Goal: Navigation & Orientation: Locate item on page

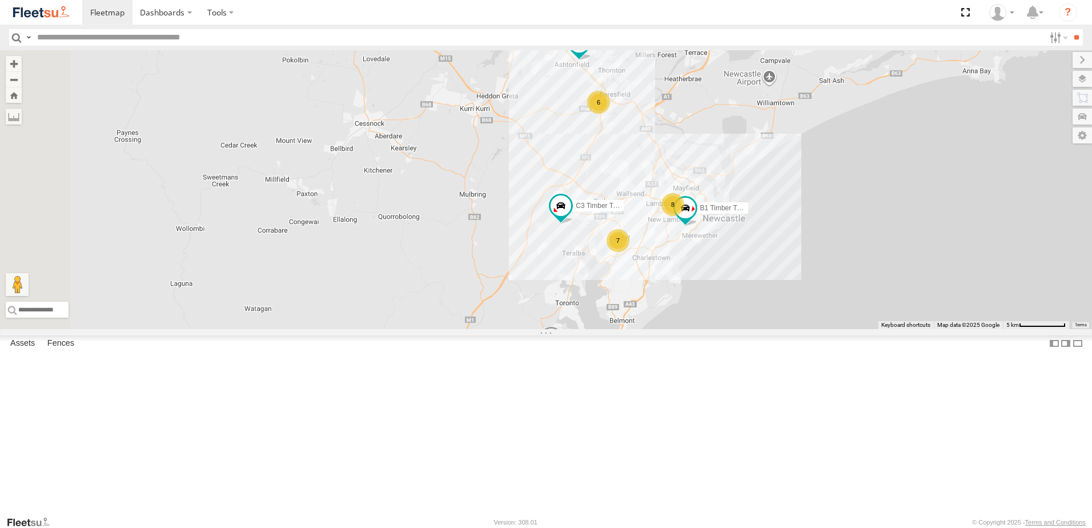
select select "**********"
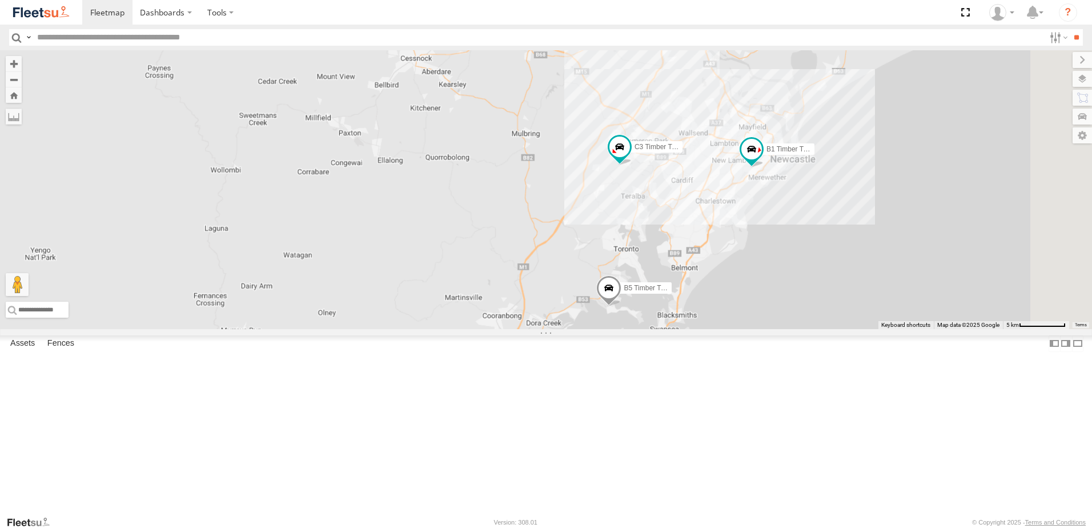
drag, startPoint x: 879, startPoint y: 327, endPoint x: 807, endPoint y: 362, distance: 79.9
click at [807, 329] on div "LX2 Express Ute B2 Timber Truck C3 Timber Truck B5 Timber Truck B1 Timber Truck" at bounding box center [546, 189] width 1092 height 279
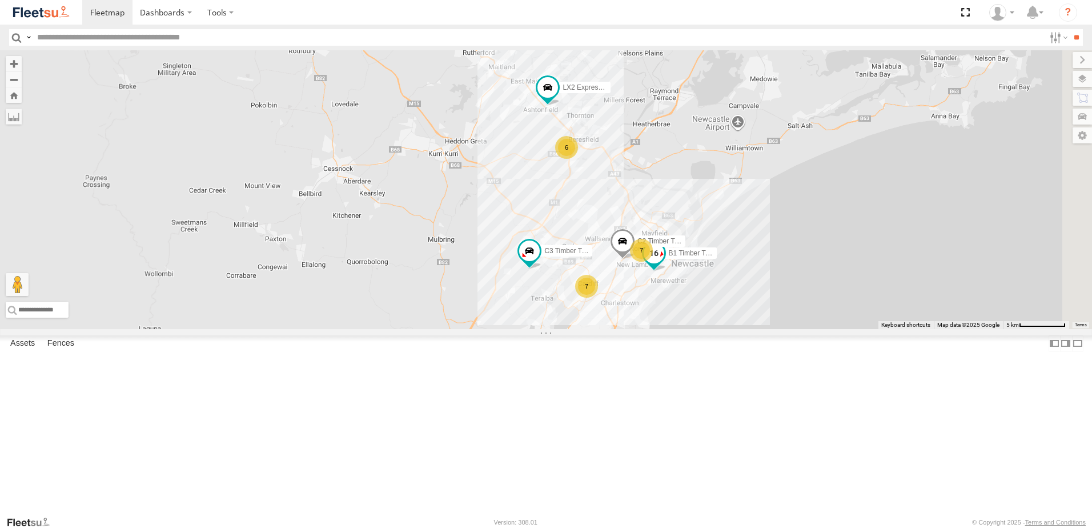
drag, startPoint x: 915, startPoint y: 240, endPoint x: 830, endPoint y: 344, distance: 134.7
click at [718, 257] on span "B1 Timber Truck" at bounding box center [694, 253] width 50 height 8
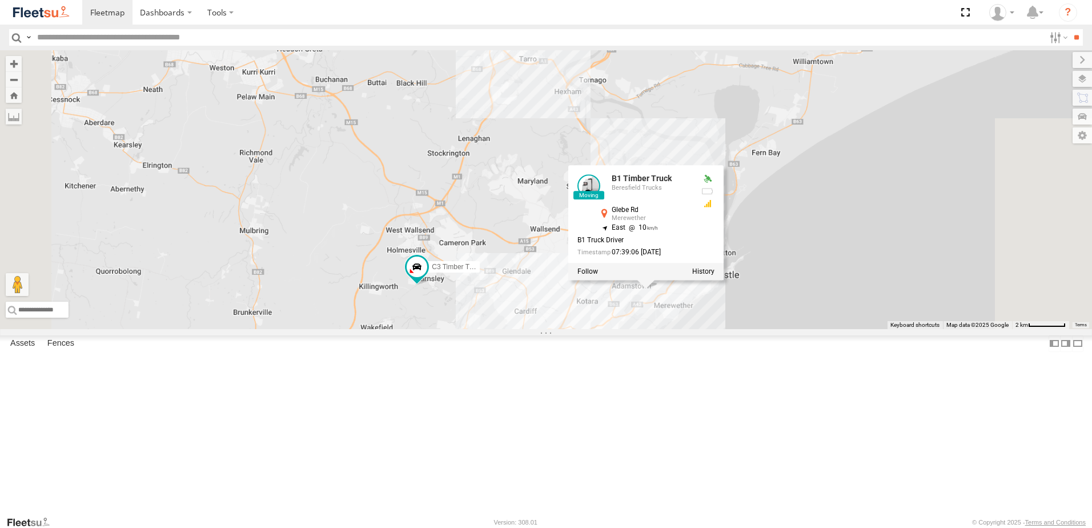
click at [929, 327] on div "LX2 Express Ute B2 Timber Truck C3 Timber Truck B5 Timber Truck B1 Timber Truck…" at bounding box center [546, 189] width 1092 height 279
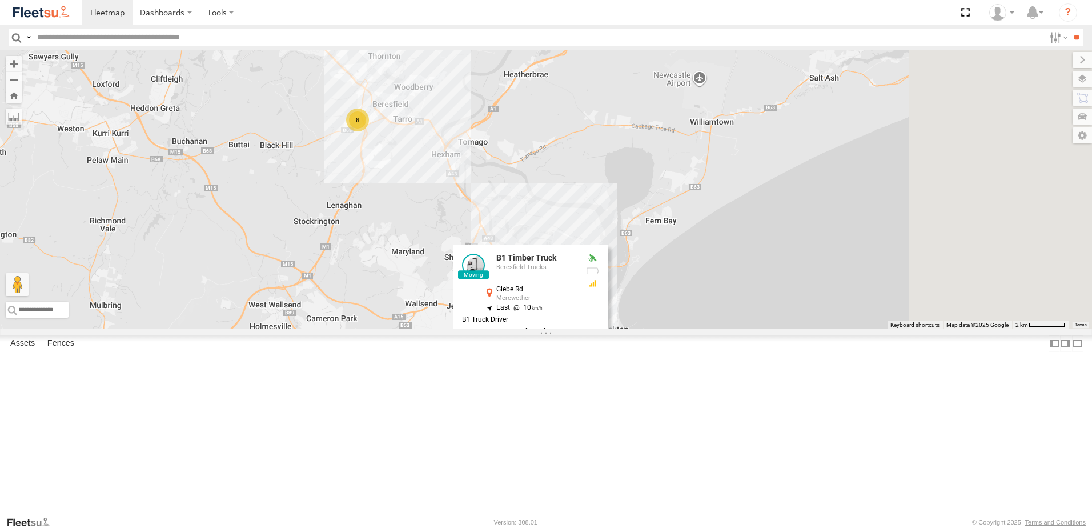
drag, startPoint x: 930, startPoint y: 300, endPoint x: 806, endPoint y: 376, distance: 145.8
click at [809, 329] on div "LX2 Express Ute B2 Timber Truck C3 Timber Truck B5 Timber Truck B1 Timber Truck…" at bounding box center [546, 189] width 1092 height 279
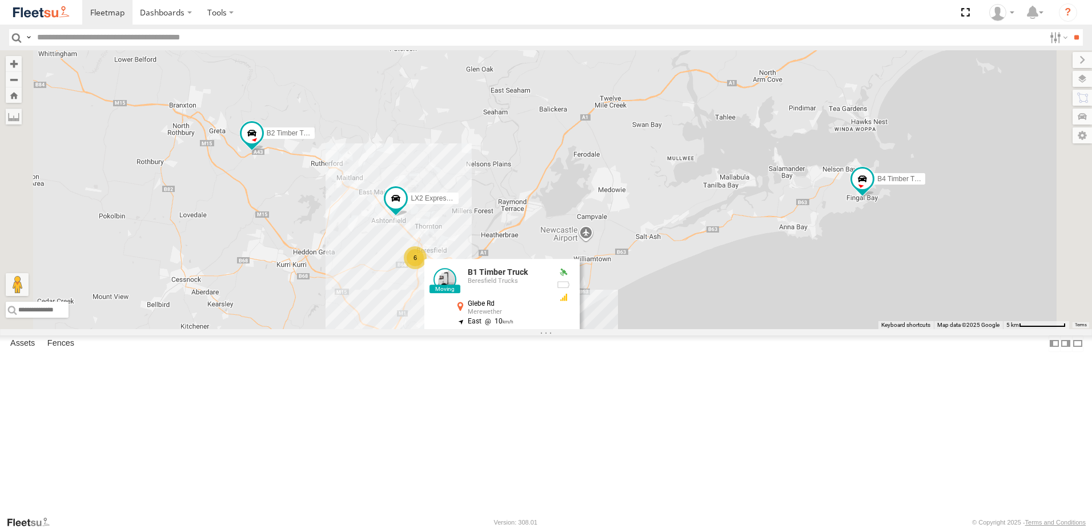
drag, startPoint x: 895, startPoint y: 330, endPoint x: 902, endPoint y: 329, distance: 6.4
click at [900, 329] on div "LX2 Express Ute B2 Timber Truck C3 Timber Truck B5 Timber Truck B1 Timber Truck…" at bounding box center [546, 189] width 1092 height 279
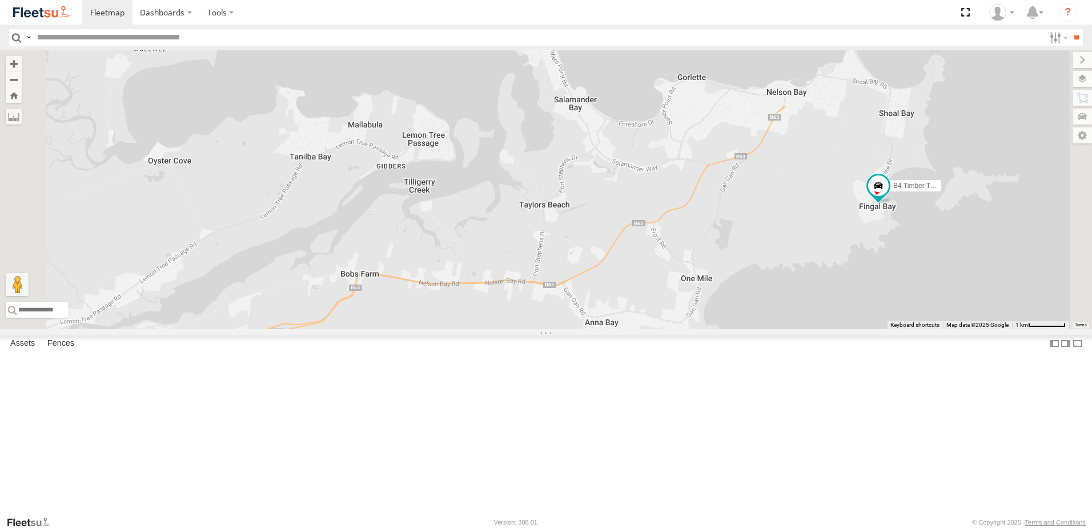
drag, startPoint x: 1014, startPoint y: 302, endPoint x: 960, endPoint y: 306, distance: 54.4
click at [960, 306] on div "LX2 Express Ute B2 Timber Truck C3 Timber Truck B5 Timber Truck B1 Timber Truck…" at bounding box center [546, 189] width 1092 height 279
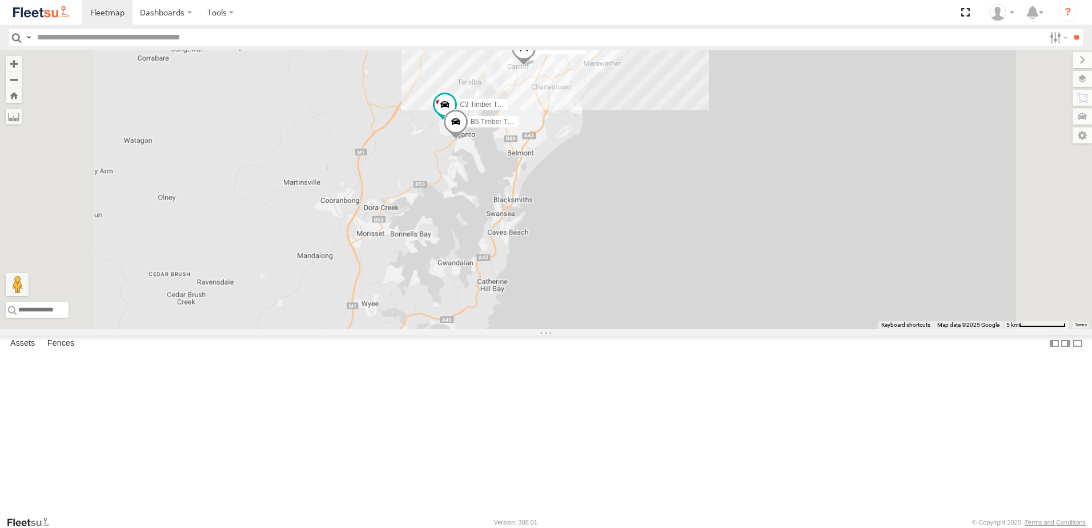
drag, startPoint x: 676, startPoint y: 198, endPoint x: 645, endPoint y: 180, distance: 36.0
click at [625, 224] on div "B4 Timber Truck BX1 Express Ute B2 Timber Truck B1 Timber Truck LX2 Express Ute…" at bounding box center [546, 189] width 1092 height 279
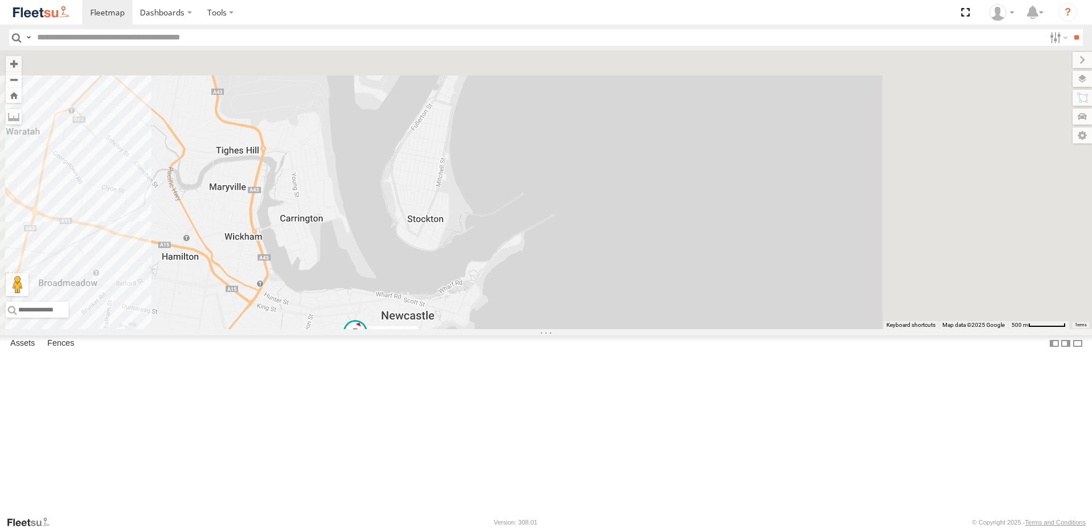
drag, startPoint x: 620, startPoint y: 356, endPoint x: 581, endPoint y: 405, distance: 62.5
click at [586, 329] on div "B4 Timber Truck BX1 Express Ute B2 Timber Truck B1 Timber Truck LX2 Express Ute…" at bounding box center [546, 189] width 1092 height 279
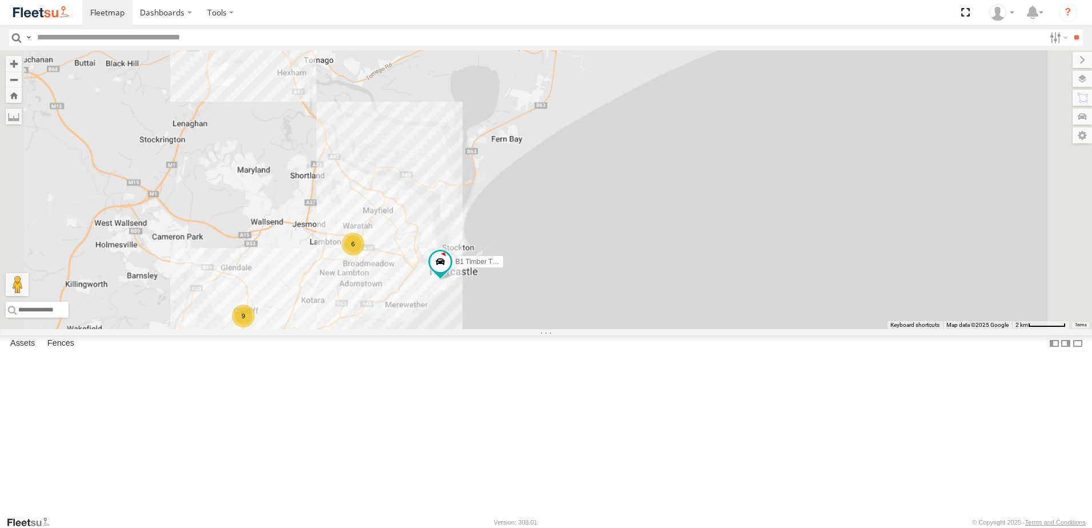
drag, startPoint x: 742, startPoint y: 253, endPoint x: 575, endPoint y: 380, distance: 209.4
click at [577, 329] on div "B4 Timber Truck BX1 Express Ute B2 Timber Truck B1 Timber Truck LX2 Express Ute…" at bounding box center [546, 189] width 1092 height 279
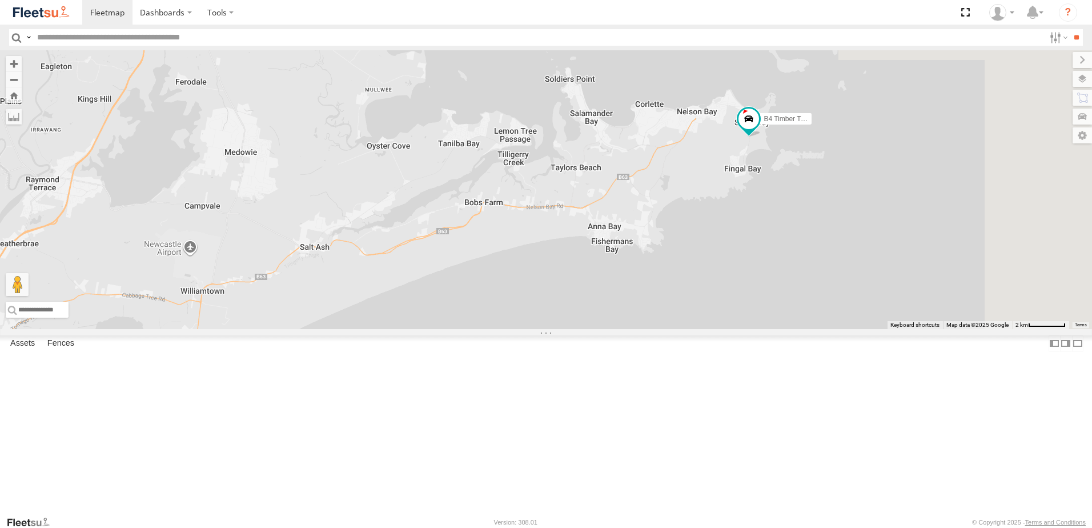
drag, startPoint x: 911, startPoint y: 239, endPoint x: 770, endPoint y: 319, distance: 162.1
click at [770, 319] on div "B4 Timber Truck BX1 Express Ute B2 Timber Truck B1 Timber Truck LX2 Express Ute…" at bounding box center [546, 189] width 1092 height 279
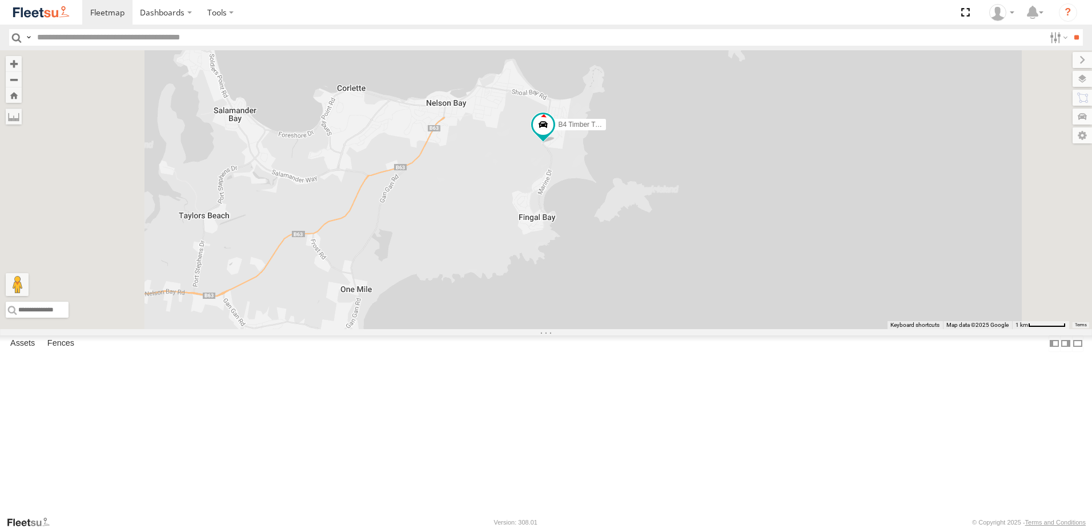
drag, startPoint x: 568, startPoint y: 216, endPoint x: 646, endPoint y: 300, distance: 114.7
click at [645, 300] on div "B4 Timber Truck BX1 Express Ute B2 Timber Truck B1 Timber Truck LX2 Express Ute…" at bounding box center [546, 189] width 1092 height 279
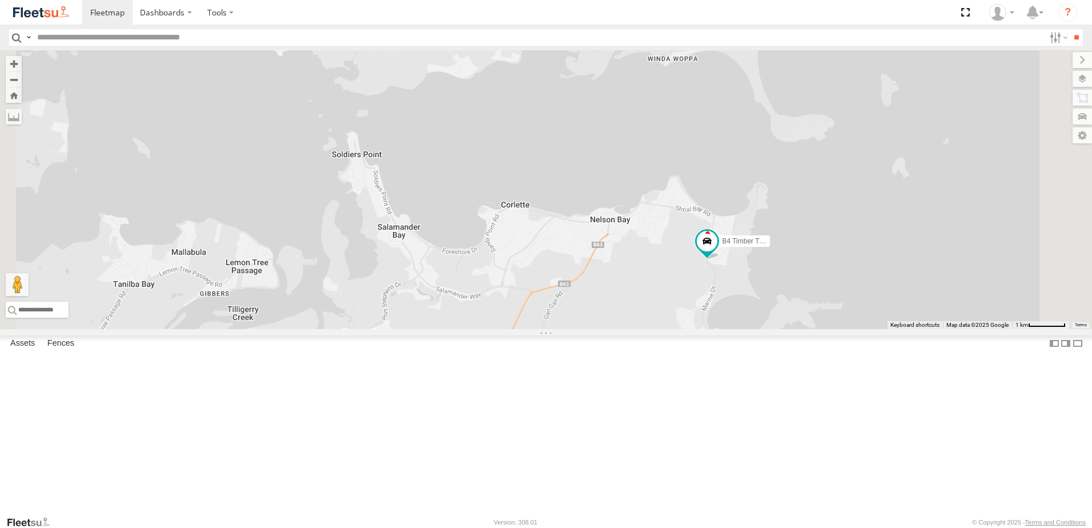
drag, startPoint x: 901, startPoint y: 445, endPoint x: 868, endPoint y: 346, distance: 104.2
click at [869, 329] on div "B4 Timber Truck BX1 Express Ute B2 Timber Truck B1 Timber Truck LX2 Express Ute…" at bounding box center [546, 189] width 1092 height 279
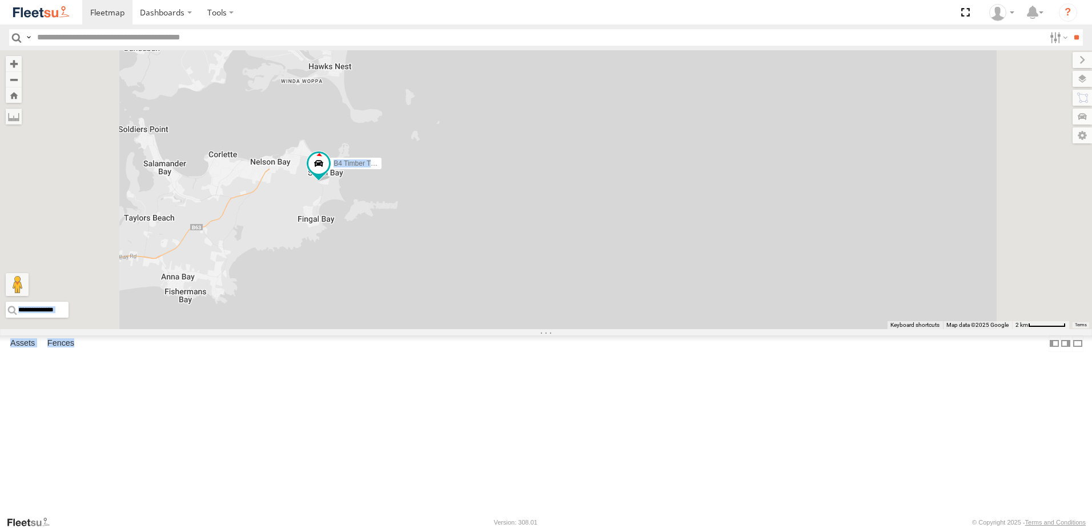
drag, startPoint x: 264, startPoint y: 262, endPoint x: 546, endPoint y: 283, distance: 282.3
click at [546, 283] on main "← Move left → Move right ↑ Move up ↓ Move down + Zoom in - Zoom out Home Jump l…" at bounding box center [546, 282] width 1092 height 465
drag, startPoint x: 546, startPoint y: 283, endPoint x: 495, endPoint y: 324, distance: 65.7
click at [494, 319] on div "B4 Timber Truck BX1 Express Ute B2 Timber Truck B1 Timber Truck LX2 Express Ute…" at bounding box center [546, 189] width 1092 height 279
click at [486, 329] on div "B4 Timber Truck BX1 Express Ute B2 Timber Truck B1 Timber Truck LX2 Express Ute…" at bounding box center [546, 189] width 1092 height 279
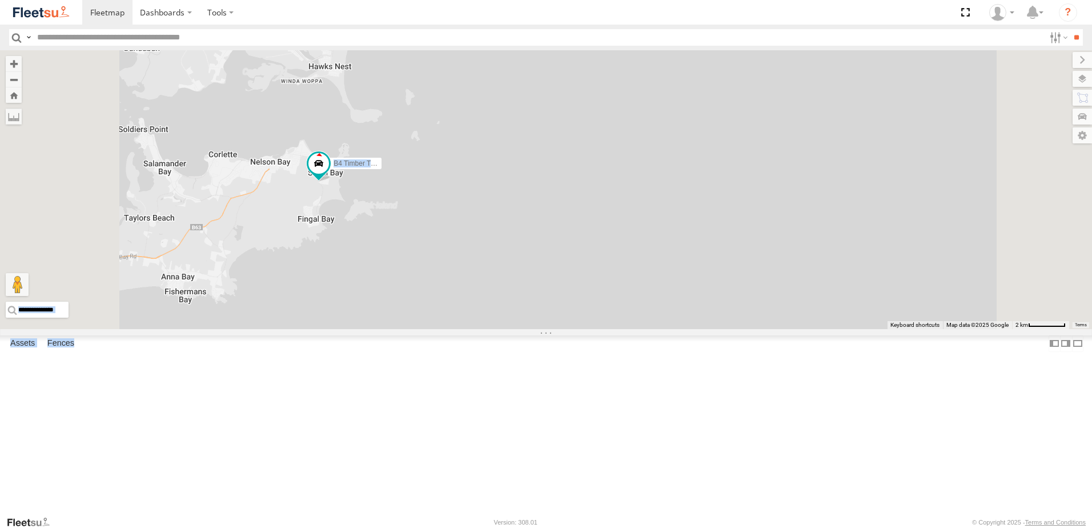
drag, startPoint x: 486, startPoint y: 363, endPoint x: 627, endPoint y: 325, distance: 145.3
click at [627, 325] on div "B4 Timber Truck BX1 Express Ute B2 Timber Truck B1 Timber Truck LX2 Express Ute…" at bounding box center [546, 189] width 1092 height 279
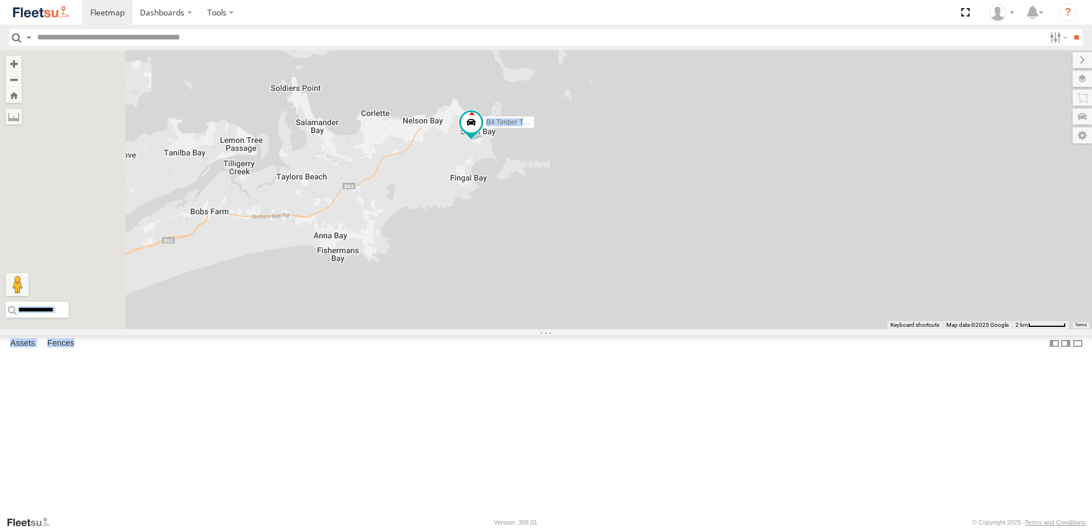
click at [629, 325] on div "B4 Timber Truck BX1 Express Ute B2 Timber Truck B1 Timber Truck LX2 Express Ute…" at bounding box center [546, 189] width 1092 height 279
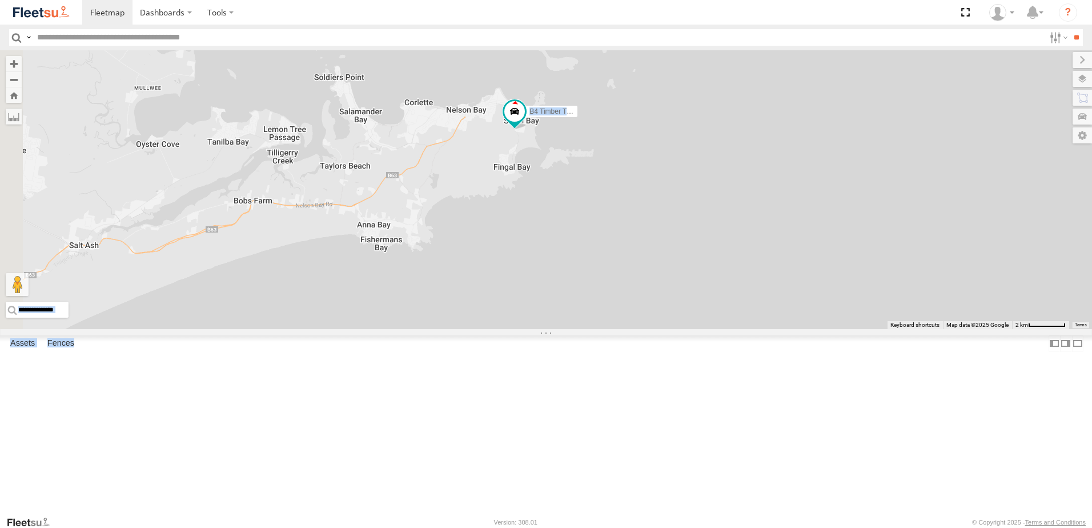
click at [588, 329] on div "B4 Timber Truck BX1 Express Ute B2 Timber Truck B1 Timber Truck LX2 Express Ute…" at bounding box center [546, 189] width 1092 height 279
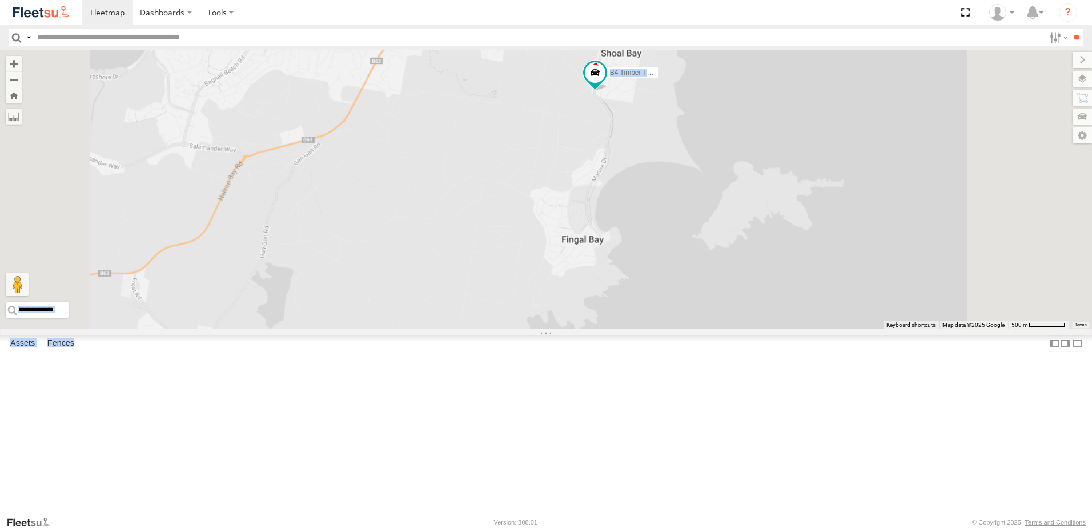
drag, startPoint x: 717, startPoint y: 234, endPoint x: 711, endPoint y: 264, distance: 30.8
click at [711, 264] on div "B4 Timber Truck BX1 Express Ute B2 Timber Truck B1 Timber Truck LX2 Express Ute…" at bounding box center [546, 189] width 1092 height 279
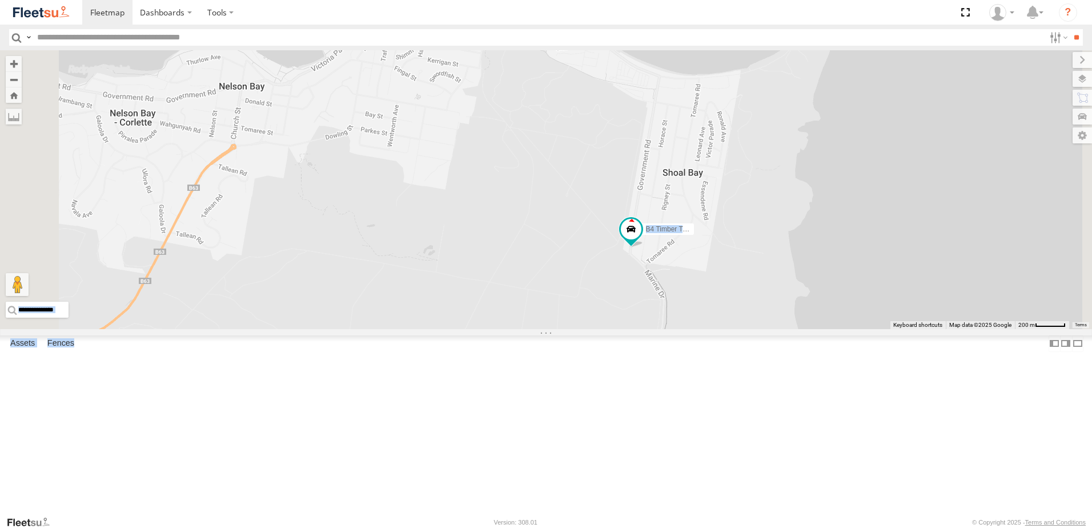
drag, startPoint x: 693, startPoint y: 229, endPoint x: 705, endPoint y: 306, distance: 78.0
click at [705, 306] on div "B4 Timber Truck BX1 Express Ute B2 Timber Truck B1 Timber Truck LX2 Express Ute…" at bounding box center [546, 189] width 1092 height 279
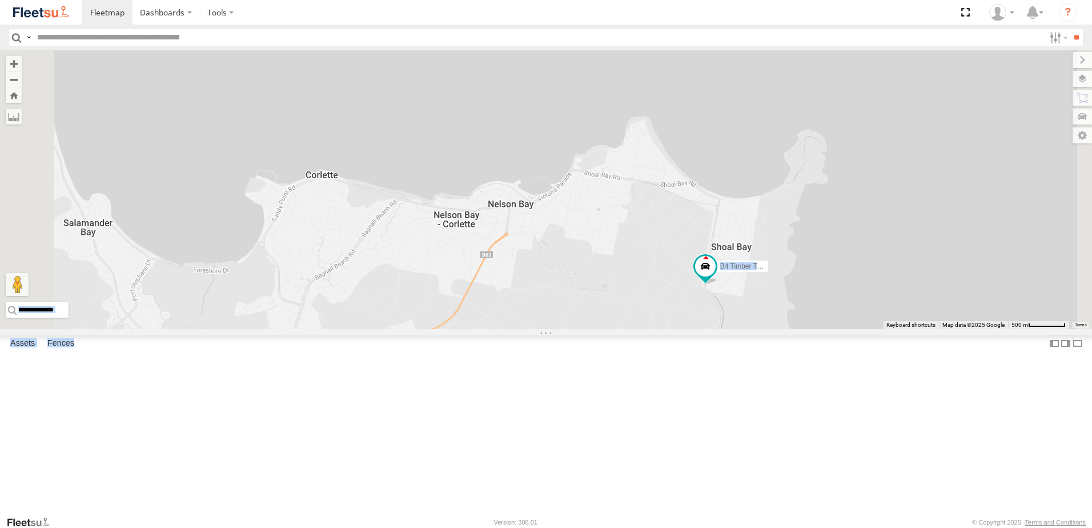
drag, startPoint x: 667, startPoint y: 437, endPoint x: 701, endPoint y: 420, distance: 37.8
click at [701, 329] on div "B4 Timber Truck BX1 Express Ute B2 Timber Truck B1 Timber Truck LX2 Express Ute…" at bounding box center [546, 189] width 1092 height 279
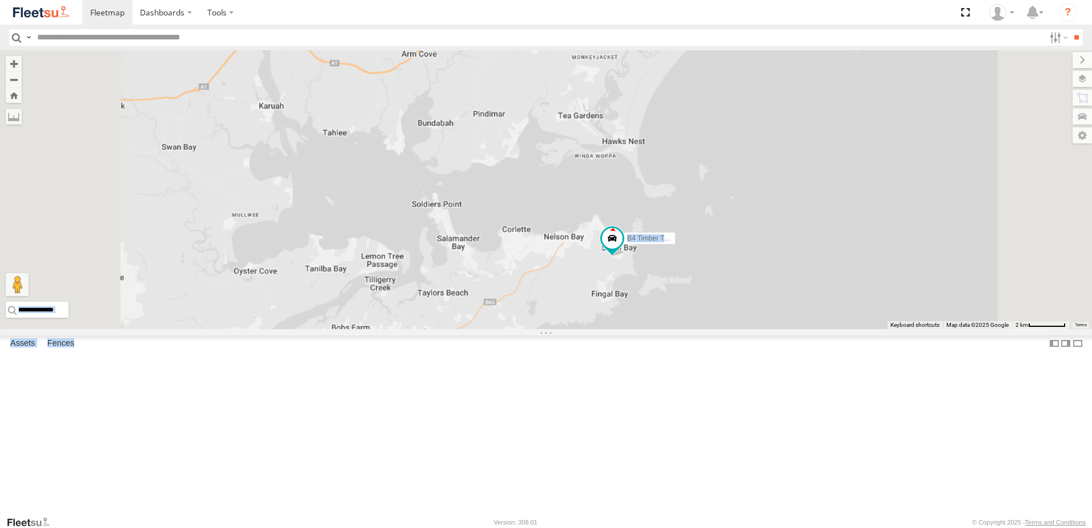
drag, startPoint x: 657, startPoint y: 388, endPoint x: 692, endPoint y: 350, distance: 51.3
click at [692, 329] on div "B4 Timber Truck BX1 Express Ute B2 Timber Truck B1 Timber Truck LX2 Express Ute…" at bounding box center [546, 189] width 1092 height 279
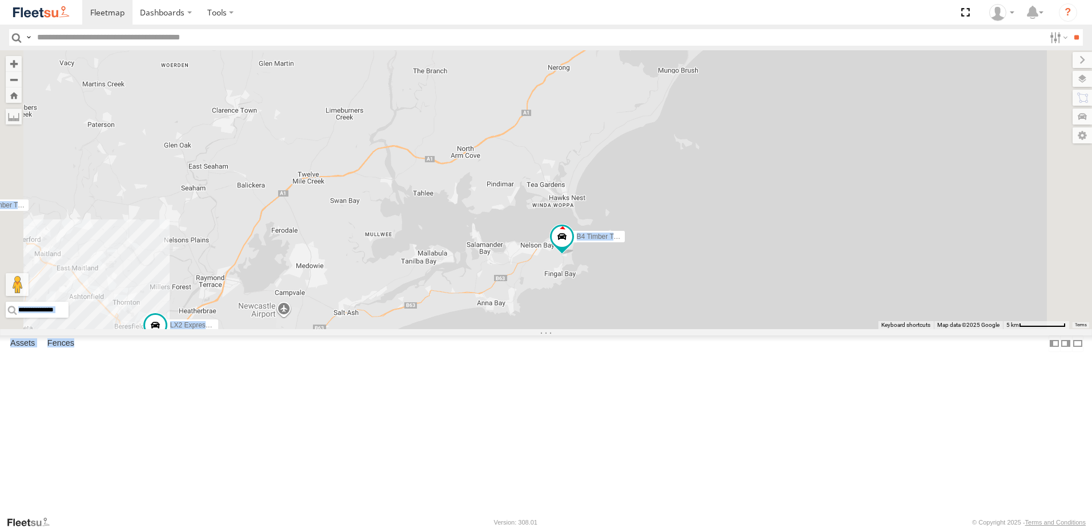
drag, startPoint x: 570, startPoint y: 361, endPoint x: 670, endPoint y: 333, distance: 103.6
click at [670, 329] on div "B4 Timber Truck BX1 Express Ute B2 Timber Truck B1 Timber Truck LX2 Express Ute…" at bounding box center [546, 189] width 1092 height 279
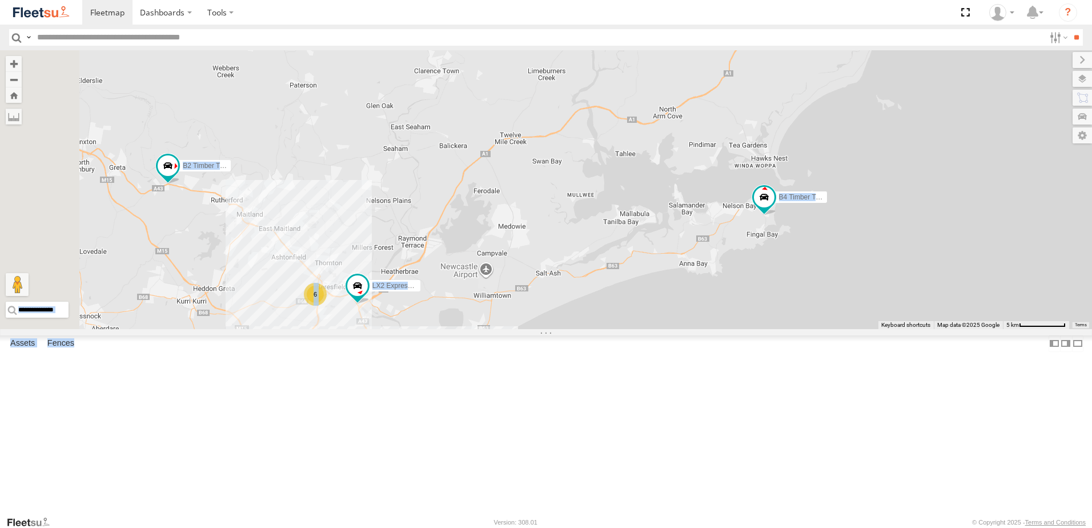
click at [610, 329] on div "B4 Timber Truck BX1 Express Ute B2 Timber Truck B1 Timber Truck LX2 Express Ute…" at bounding box center [546, 189] width 1092 height 279
click at [466, 312] on div "B4 Timber Truck BX1 Express Ute B2 Timber Truck B1 Timber Truck LX2 Express Ute…" at bounding box center [546, 189] width 1092 height 279
click at [396, 170] on div "B4 Timber Truck BX1 Express Ute B2 Timber Truck B1 Timber Truck LX2 Express Ute…" at bounding box center [546, 189] width 1092 height 279
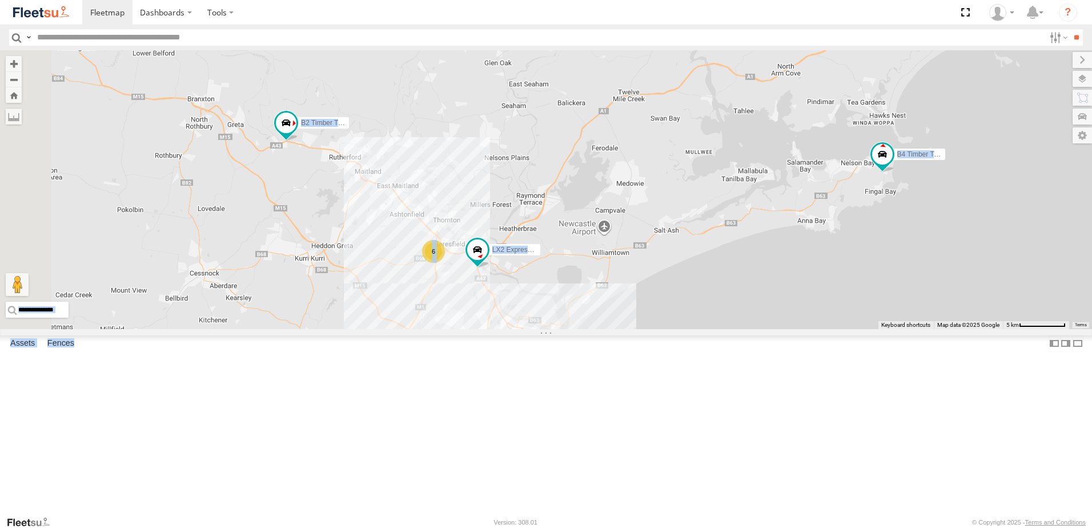
drag, startPoint x: 528, startPoint y: 283, endPoint x: 643, endPoint y: 235, distance: 124.9
click at [643, 235] on div "B4 Timber Truck BX1 Express Ute B2 Timber Truck B1 Timber Truck LX2 Express Ute…" at bounding box center [546, 189] width 1092 height 279
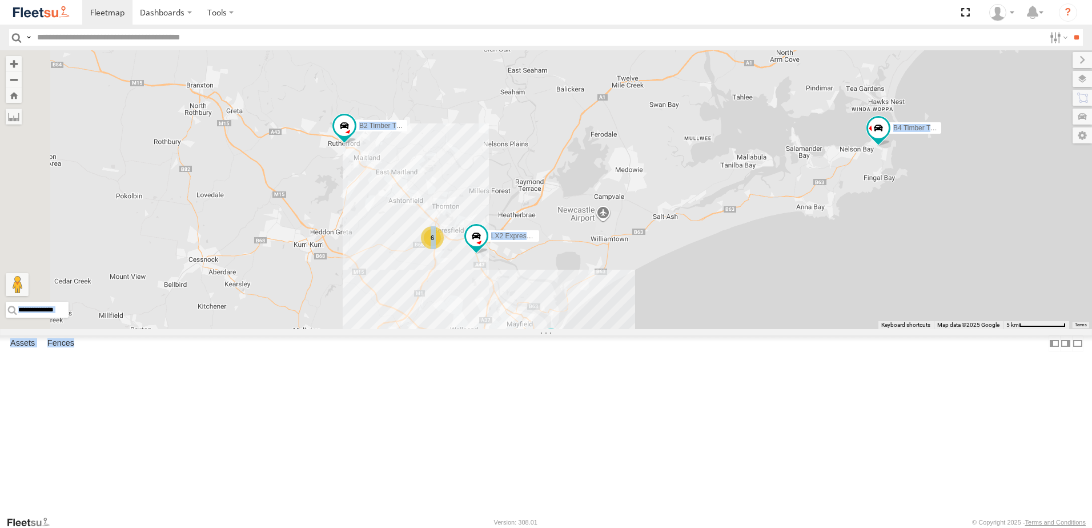
click at [587, 329] on div "B4 Timber Truck LX2 Express Ute B2 Timber Truck B1 Timber Truck 9 6 6" at bounding box center [546, 189] width 1092 height 279
click at [590, 329] on div "B4 Timber Truck LX2 Express Ute B2 Timber Truck B1 Timber Truck 9 6 6" at bounding box center [546, 189] width 1092 height 279
click at [589, 329] on div "B4 Timber Truck LX2 Express Ute B2 Timber Truck B1 Timber Truck 9 6 6" at bounding box center [546, 189] width 1092 height 279
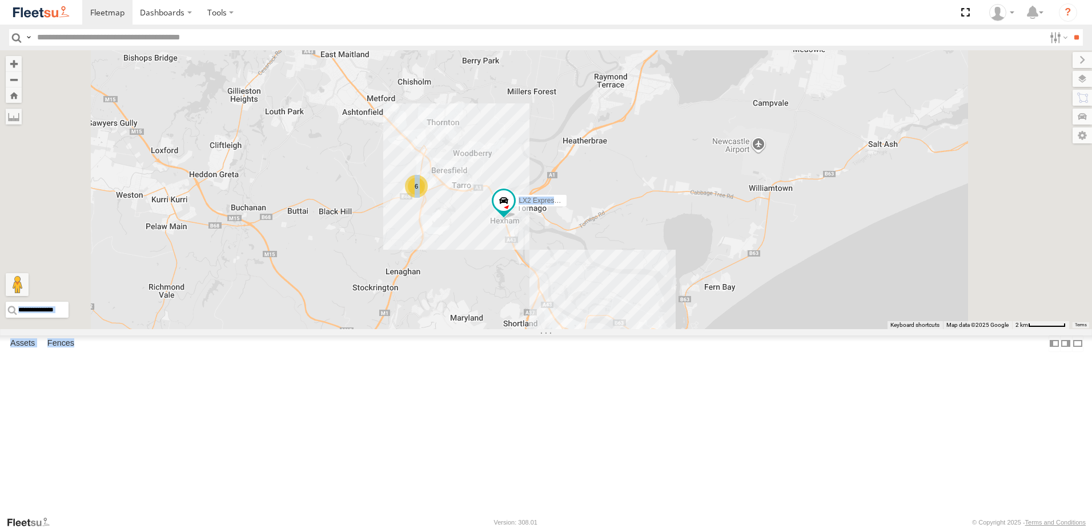
drag, startPoint x: 590, startPoint y: 384, endPoint x: 1033, endPoint y: 402, distance: 444.0
click at [1029, 329] on div "B4 Timber Truck LX2 Express Ute B2 Timber Truck B1 Timber Truck 6 6" at bounding box center [546, 189] width 1092 height 279
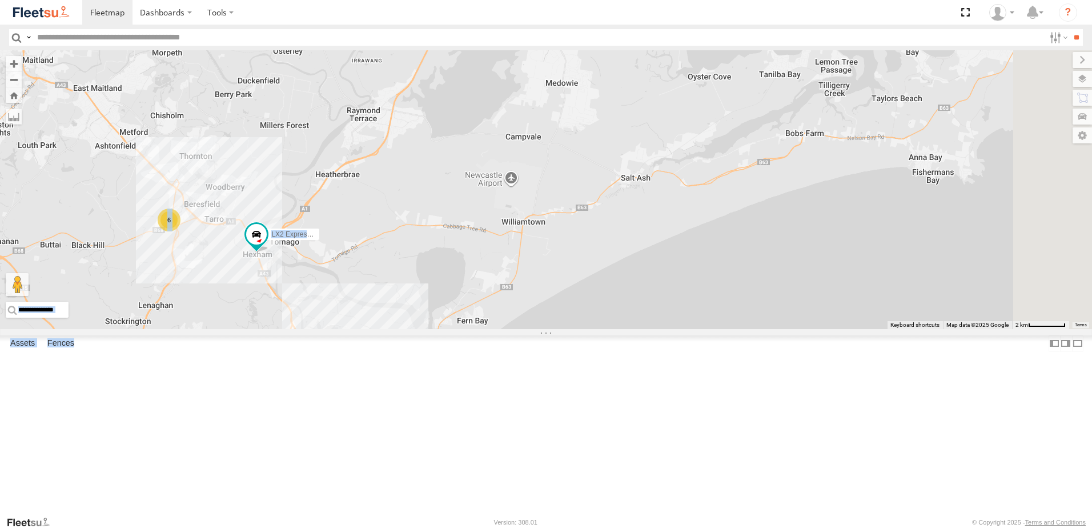
drag, startPoint x: 1051, startPoint y: 385, endPoint x: 792, endPoint y: 420, distance: 261.1
click at [792, 329] on div "B4 Timber Truck LX2 Express Ute B2 Timber Truck B1 Timber Truck 6 6" at bounding box center [546, 189] width 1092 height 279
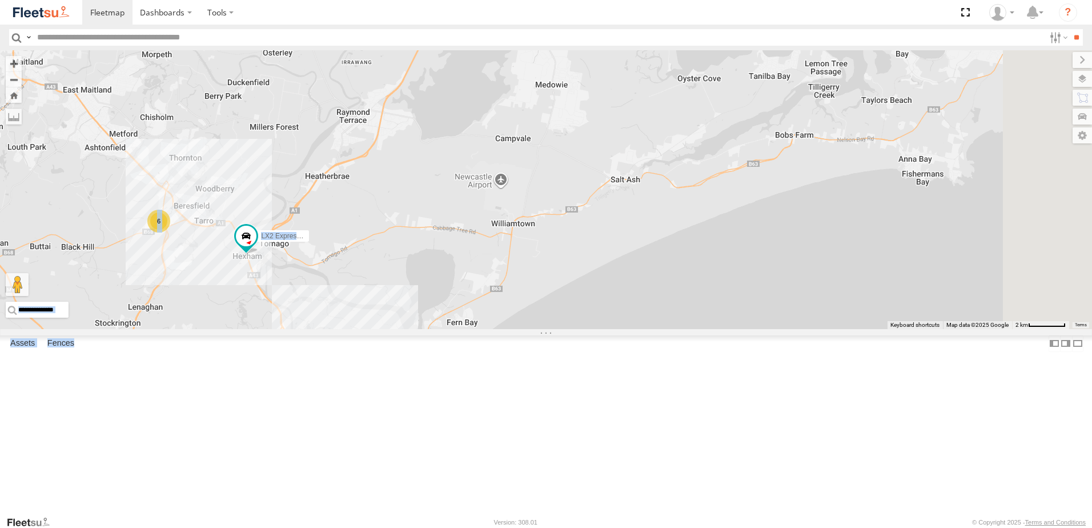
drag, startPoint x: 749, startPoint y: 299, endPoint x: 746, endPoint y: 313, distance: 14.1
click at [749, 301] on div "B4 Timber Truck LX2 Express Ute B2 Timber Truck B1 Timber Truck 6 6" at bounding box center [546, 189] width 1092 height 279
drag, startPoint x: 741, startPoint y: 331, endPoint x: 725, endPoint y: 319, distance: 19.6
click at [741, 329] on div "B4 Timber Truck LX2 Express Ute B2 Timber Truck B1 Timber Truck 6 6" at bounding box center [546, 189] width 1092 height 279
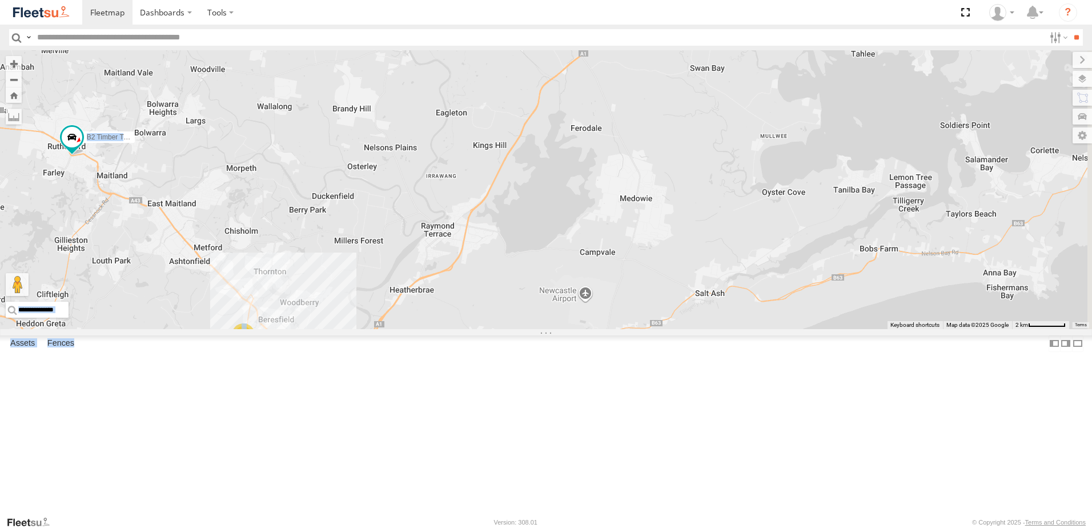
drag, startPoint x: 688, startPoint y: 299, endPoint x: 792, endPoint y: 400, distance: 145.4
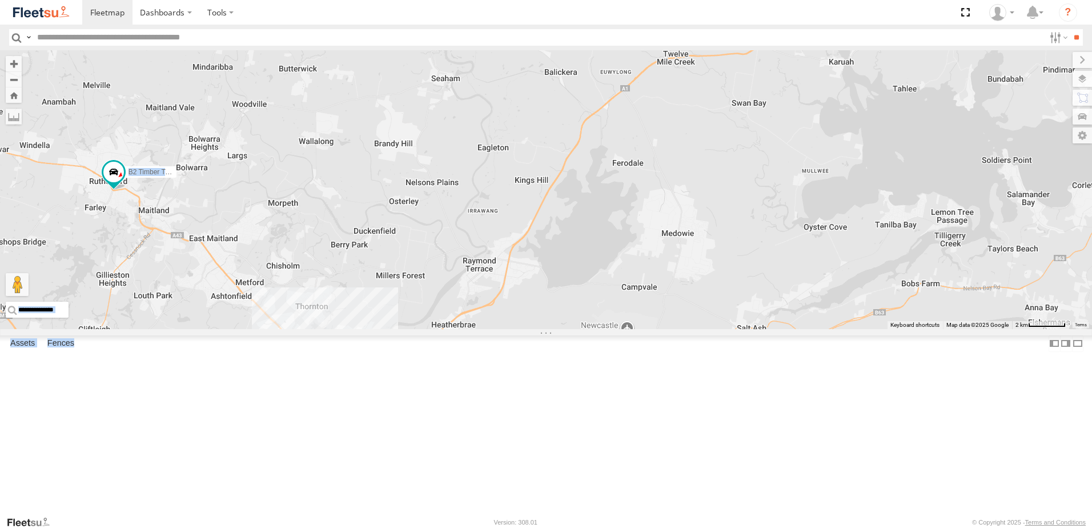
drag, startPoint x: 789, startPoint y: 396, endPoint x: 733, endPoint y: 393, distance: 56.0
click at [733, 329] on div "B4 Timber Truck LX2 Express Ute B2 Timber Truck B1 Timber Truck 6 6" at bounding box center [546, 189] width 1092 height 279
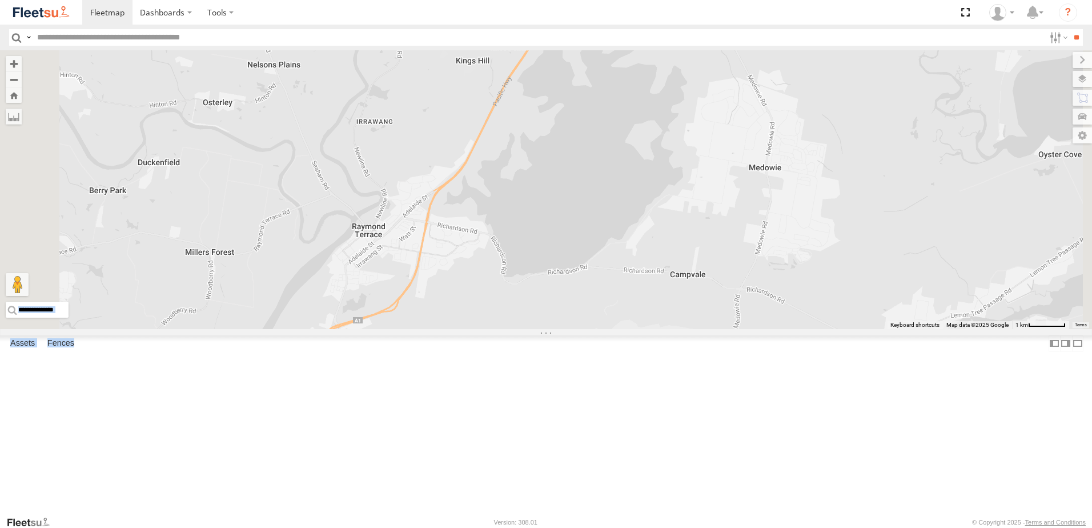
drag, startPoint x: 733, startPoint y: 393, endPoint x: 710, endPoint y: 327, distance: 69.5
click at [710, 327] on div "B4 Timber Truck LX2 Express Ute B2 Timber Truck B1 Timber Truck" at bounding box center [546, 189] width 1092 height 279
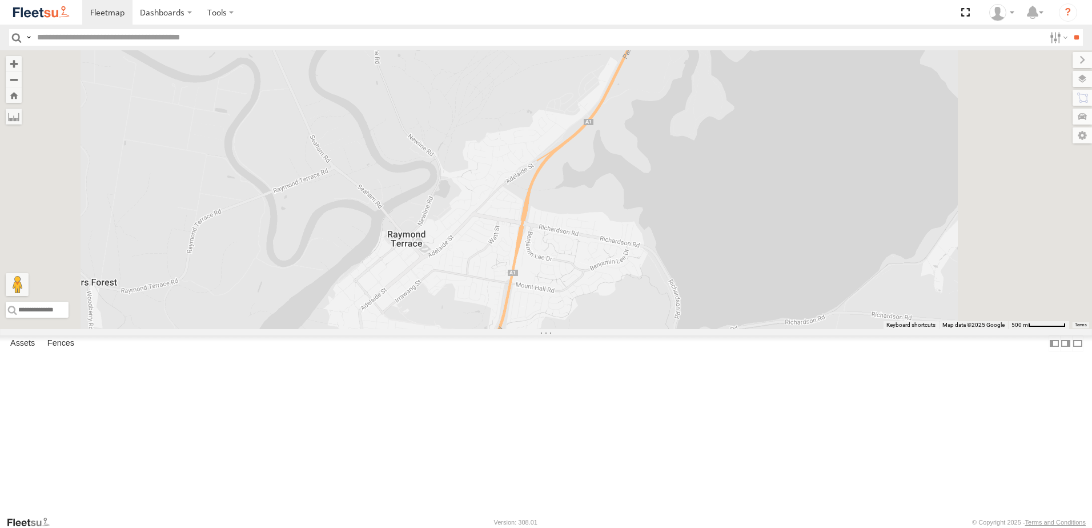
click at [387, 13] on section "Dashboards ?" at bounding box center [585, 12] width 1007 height 25
drag, startPoint x: 387, startPoint y: 13, endPoint x: 379, endPoint y: 18, distance: 9.2
click at [379, 18] on section "Dashboards ?" at bounding box center [585, 12] width 1007 height 25
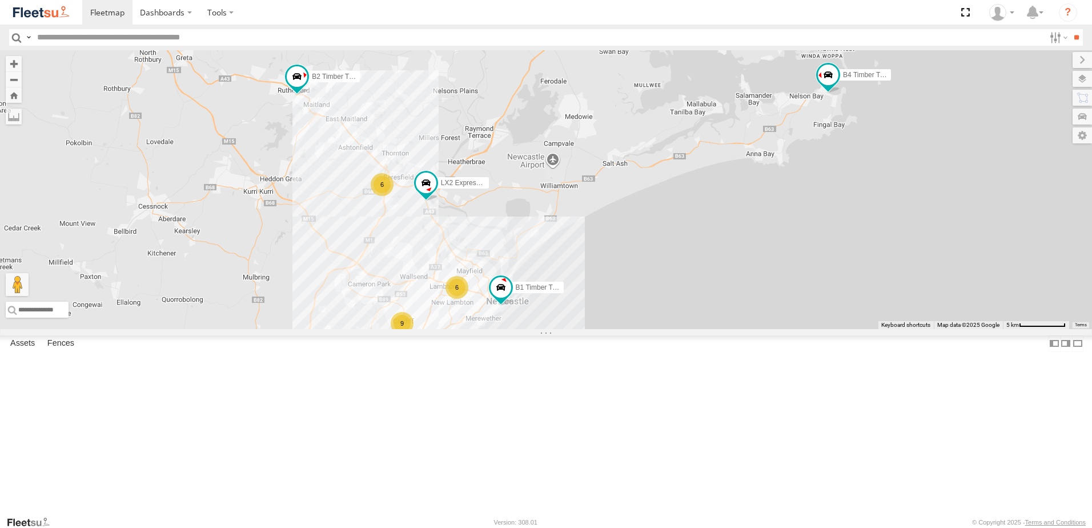
drag, startPoint x: 543, startPoint y: 317, endPoint x: 634, endPoint y: 259, distance: 108.6
click at [634, 259] on div "B4 Timber Truck LX2 Express Ute B2 Timber Truck C3 Timber Truck B1 Timber Truck…" at bounding box center [546, 189] width 1092 height 279
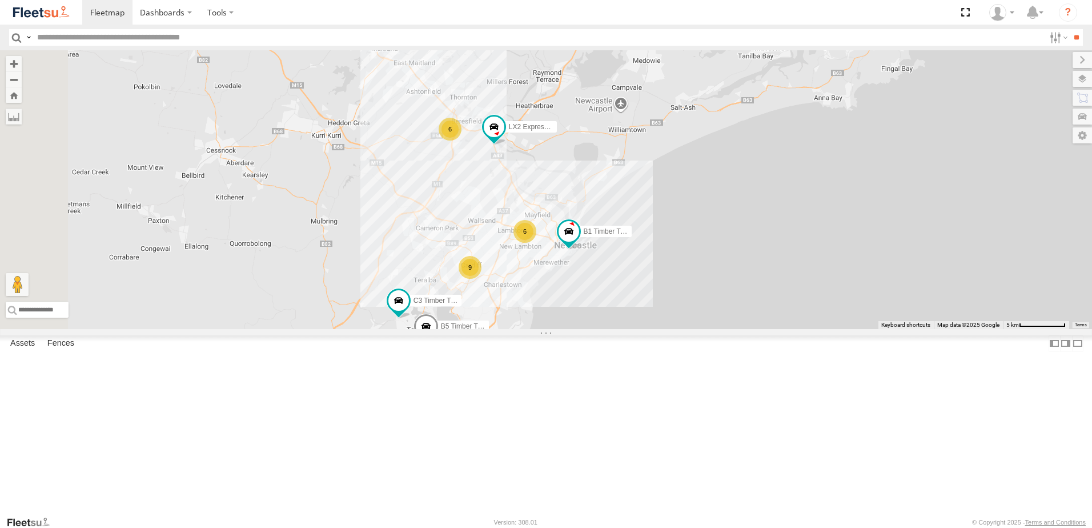
drag, startPoint x: 685, startPoint y: 280, endPoint x: 703, endPoint y: 265, distance: 23.5
click at [703, 265] on div "B4 Timber Truck LX2 Express Ute B2 Timber Truck C3 Timber Truck B1 Timber Truck…" at bounding box center [546, 189] width 1092 height 279
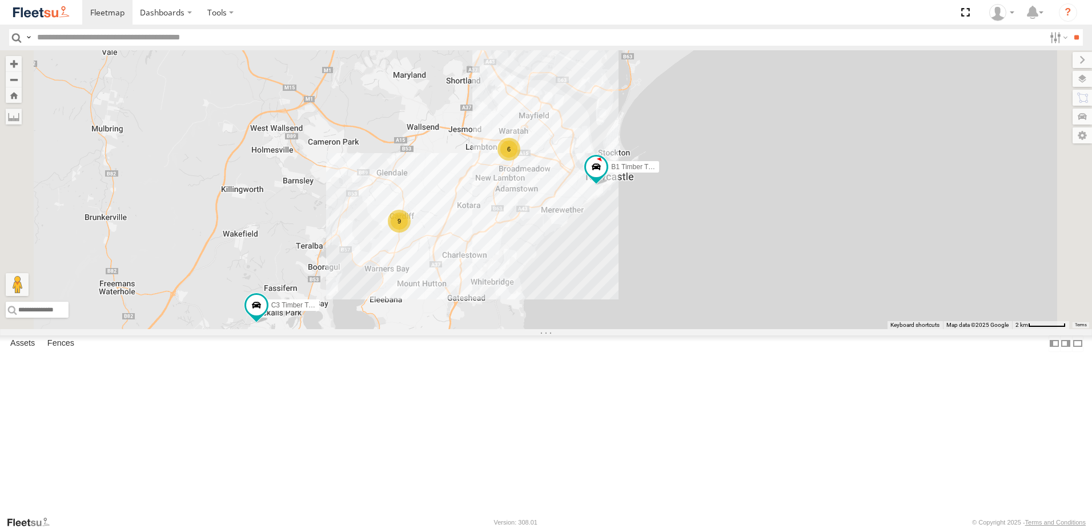
drag, startPoint x: 584, startPoint y: 417, endPoint x: 663, endPoint y: 317, distance: 127.6
click at [663, 317] on div "LX2 Express Ute C3 Timber Truck B5 Timber Truck B1 Timber Truck 9 6 6" at bounding box center [546, 189] width 1092 height 279
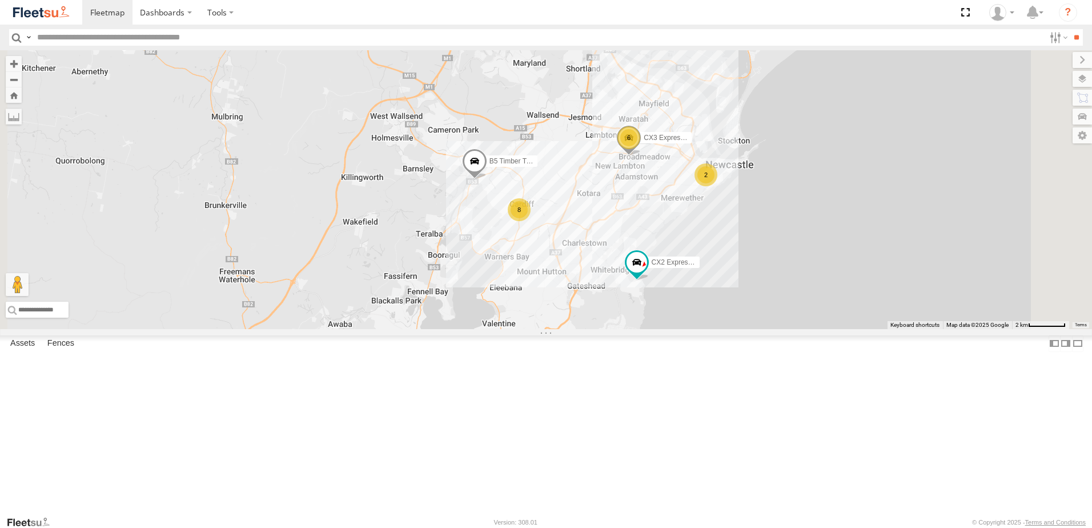
drag, startPoint x: 666, startPoint y: 200, endPoint x: 687, endPoint y: 343, distance: 143.7
click at [687, 329] on div "B5 Timber Truck CX2 Express Ute 6 8 CX3 Express Ute 2" at bounding box center [546, 189] width 1092 height 279
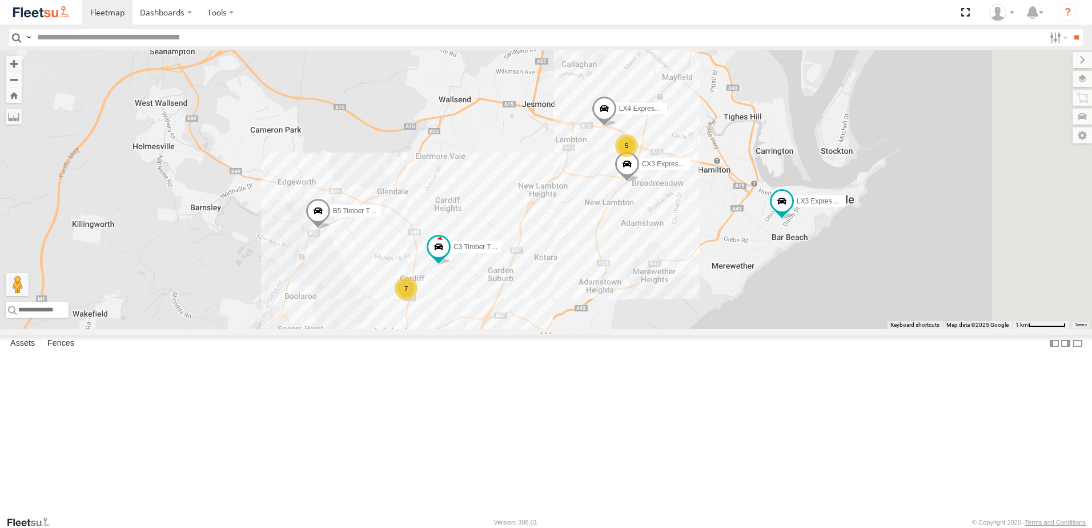
drag, startPoint x: 879, startPoint y: 328, endPoint x: 702, endPoint y: 372, distance: 182.5
click at [702, 329] on div "B5 Timber Truck CX2 Express Ute CX3 Express Ute 5 7 C3 Timber Truck LX4 Express…" at bounding box center [546, 189] width 1092 height 279
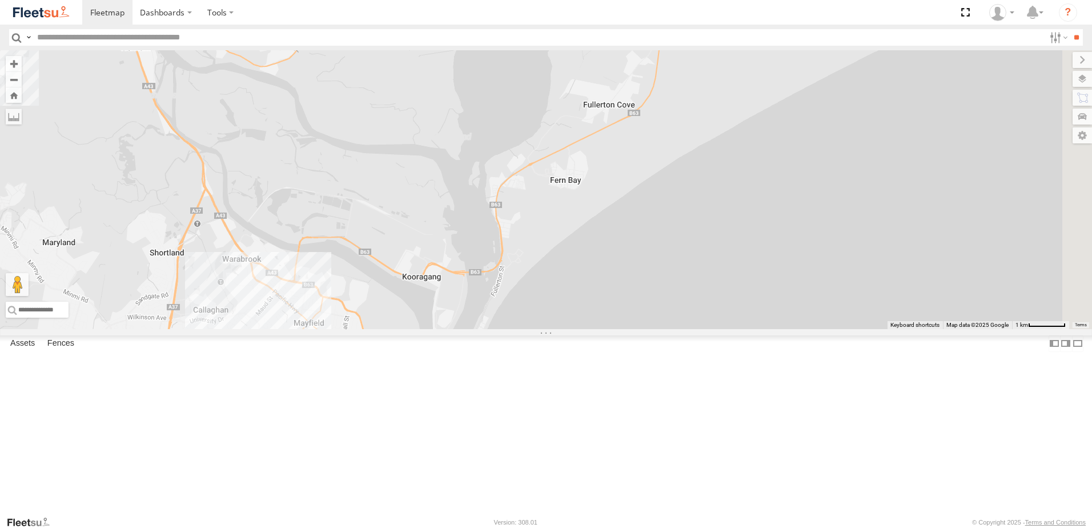
drag, startPoint x: 959, startPoint y: 211, endPoint x: 630, endPoint y: 425, distance: 392.4
click at [629, 329] on div "B5 Timber Truck CX2 Express Ute CX3 Express Ute 5 7 C3 Timber Truck LX4 Express…" at bounding box center [546, 189] width 1092 height 279
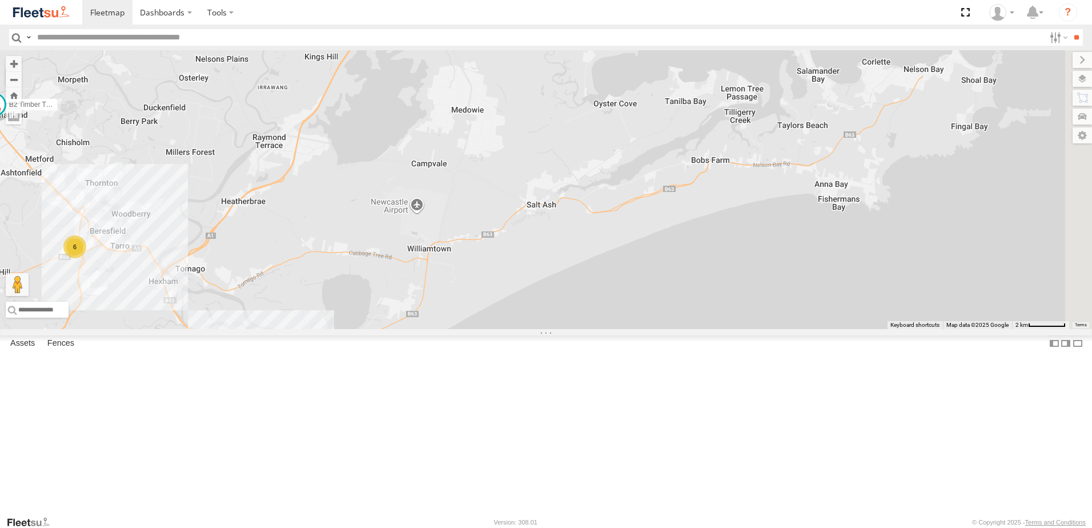
drag, startPoint x: 818, startPoint y: 299, endPoint x: 641, endPoint y: 399, distance: 202.8
click at [641, 329] on div "B5 Timber Truck CX2 Express Ute CX3 Express Ute 6 8 B2 Timber Truck 6 2" at bounding box center [546, 189] width 1092 height 279
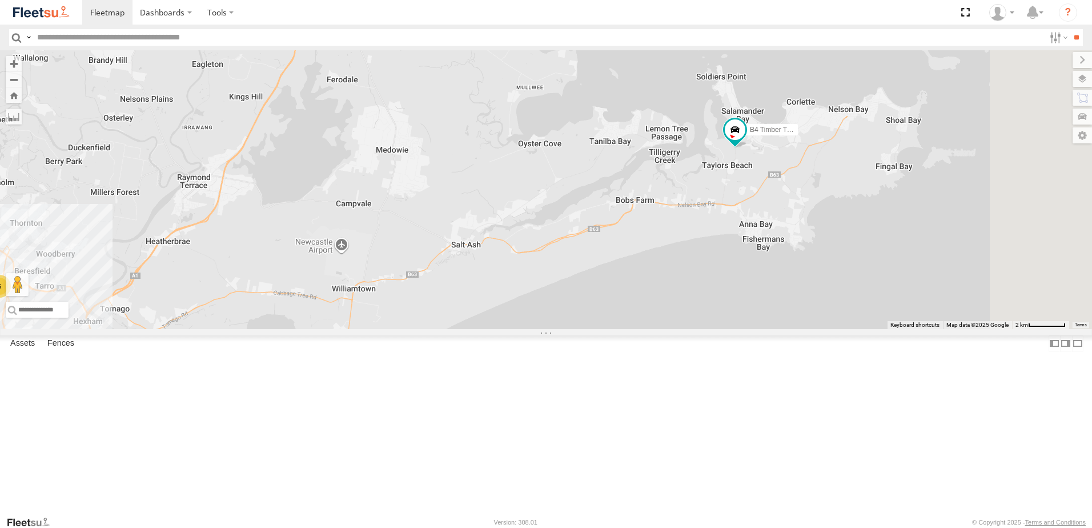
drag, startPoint x: 882, startPoint y: 271, endPoint x: 763, endPoint y: 308, distance: 124.1
click at [763, 308] on div "B5 Timber Truck CX2 Express Ute CX3 Express Ute 6 8 B2 Timber Truck 6 2 B4 Timb…" at bounding box center [546, 189] width 1092 height 279
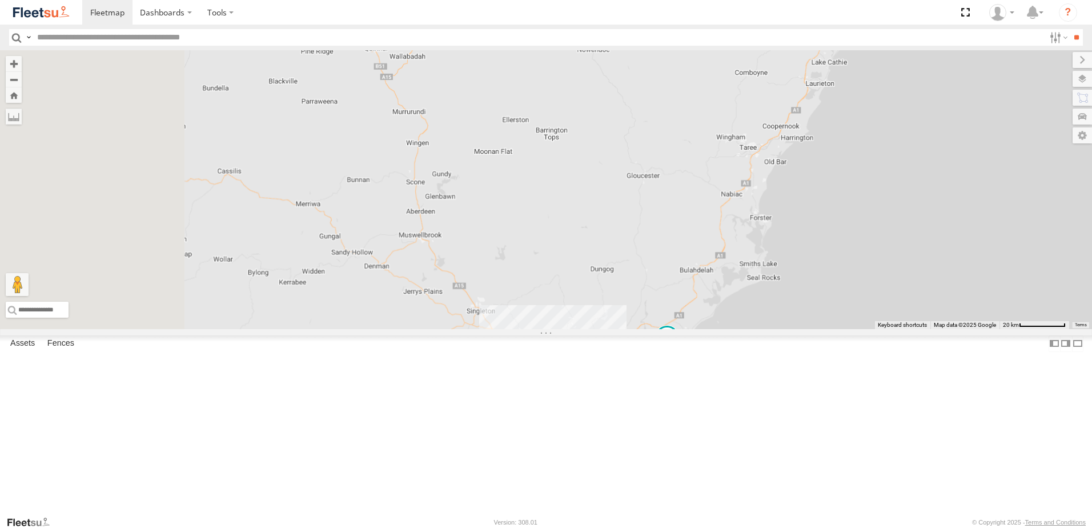
drag, startPoint x: 598, startPoint y: 351, endPoint x: 669, endPoint y: 387, distance: 79.2
click at [669, 329] on div "CX2 Express Ute B4 Timber Truck" at bounding box center [546, 189] width 1092 height 279
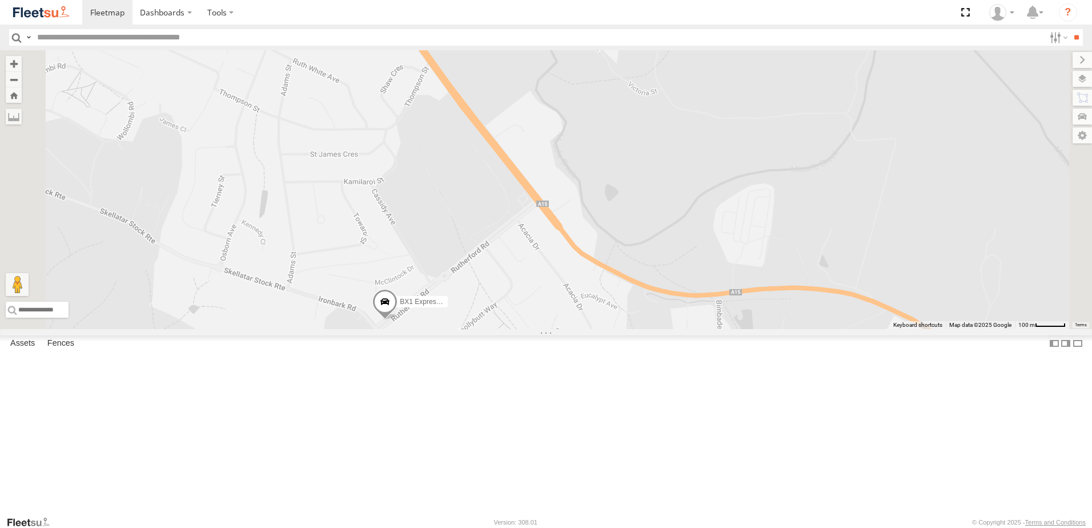
drag, startPoint x: 570, startPoint y: 444, endPoint x: 561, endPoint y: 388, distance: 56.8
click at [577, 329] on div "B4 Timber Truck BX1 Express Ute" at bounding box center [546, 189] width 1092 height 279
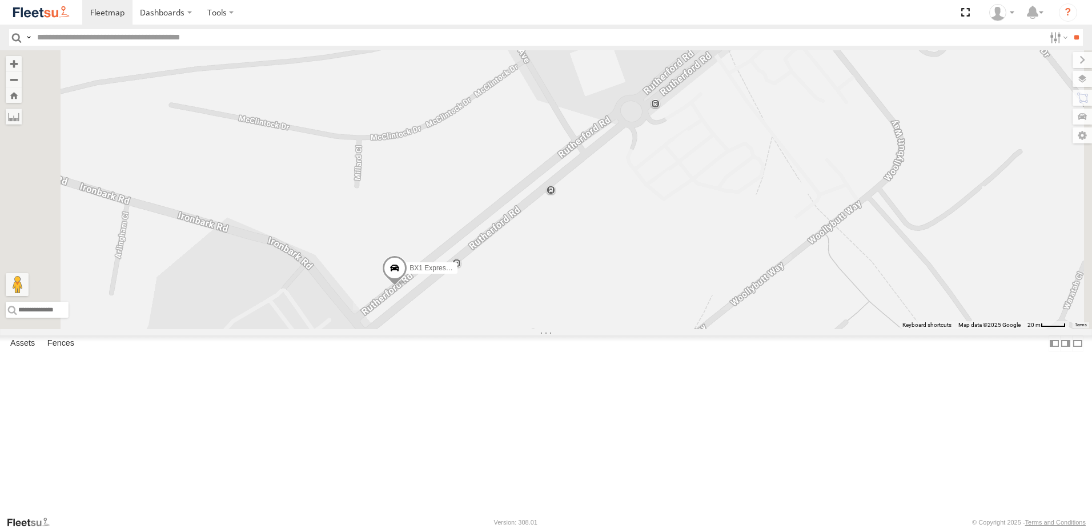
drag, startPoint x: 550, startPoint y: 423, endPoint x: 566, endPoint y: 378, distance: 47.5
click at [574, 329] on div "B4 Timber Truck BX1 Express Ute" at bounding box center [546, 189] width 1092 height 279
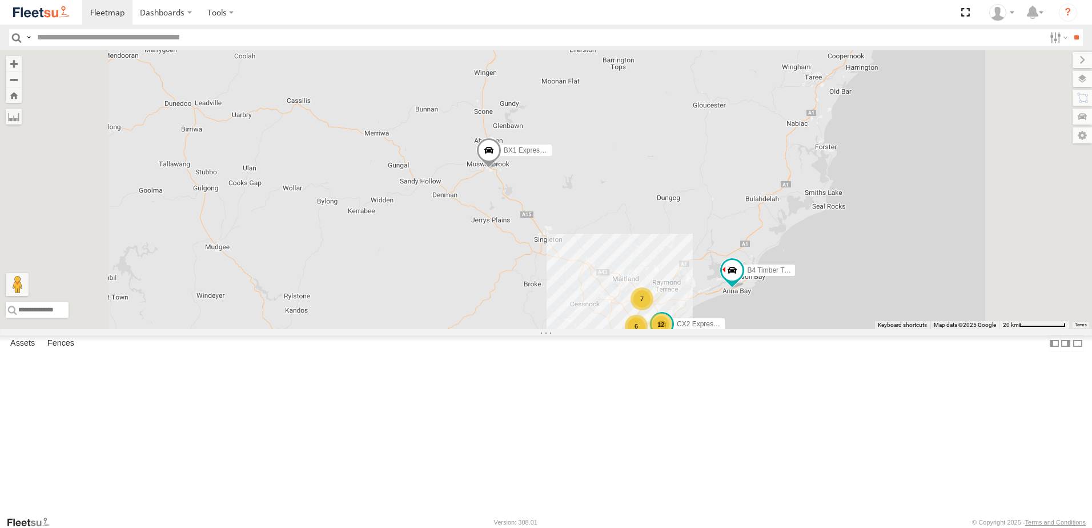
drag, startPoint x: 711, startPoint y: 333, endPoint x: 671, endPoint y: 296, distance: 54.2
click at [671, 296] on div "BX1 Express Ute B4 Timber Truck 12 7 6 CX2 Express Ute" at bounding box center [546, 189] width 1092 height 279
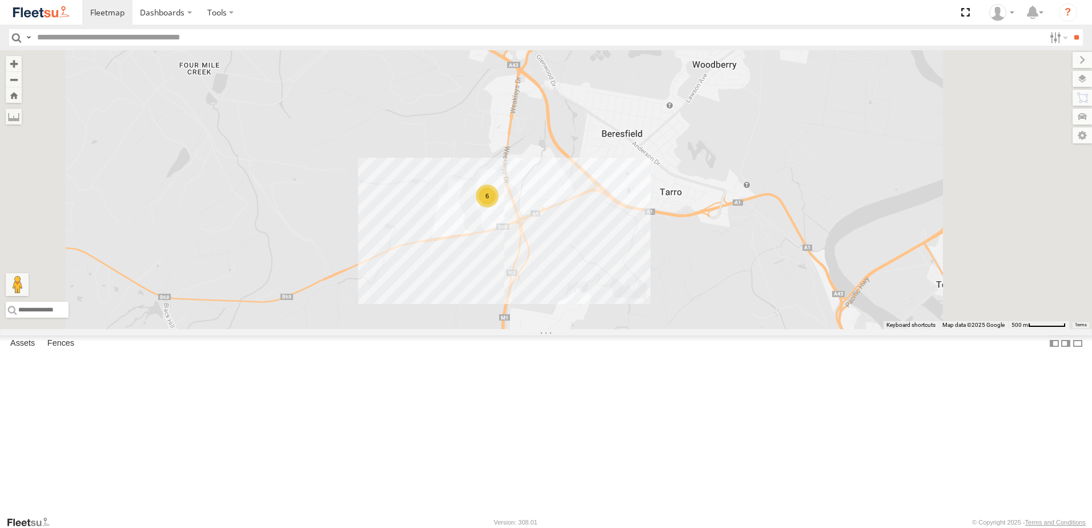
drag, startPoint x: 824, startPoint y: 309, endPoint x: 658, endPoint y: 300, distance: 166.4
click at [661, 301] on div "6" at bounding box center [546, 189] width 1092 height 279
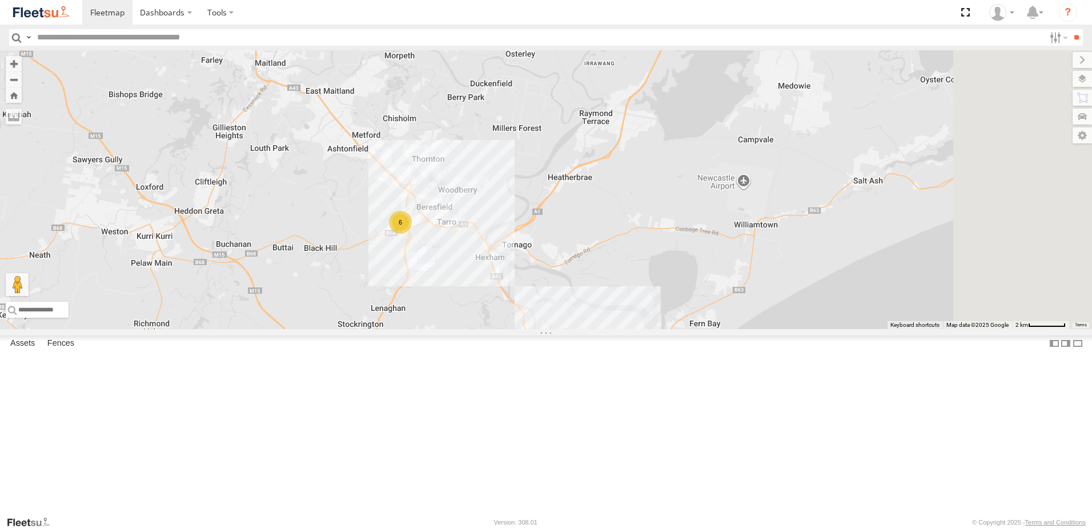
drag, startPoint x: 956, startPoint y: 368, endPoint x: 648, endPoint y: 343, distance: 308.8
click at [648, 329] on div "6 CX3 Express Ute B5 Timber Truck BX3 Express Ute" at bounding box center [546, 189] width 1092 height 279
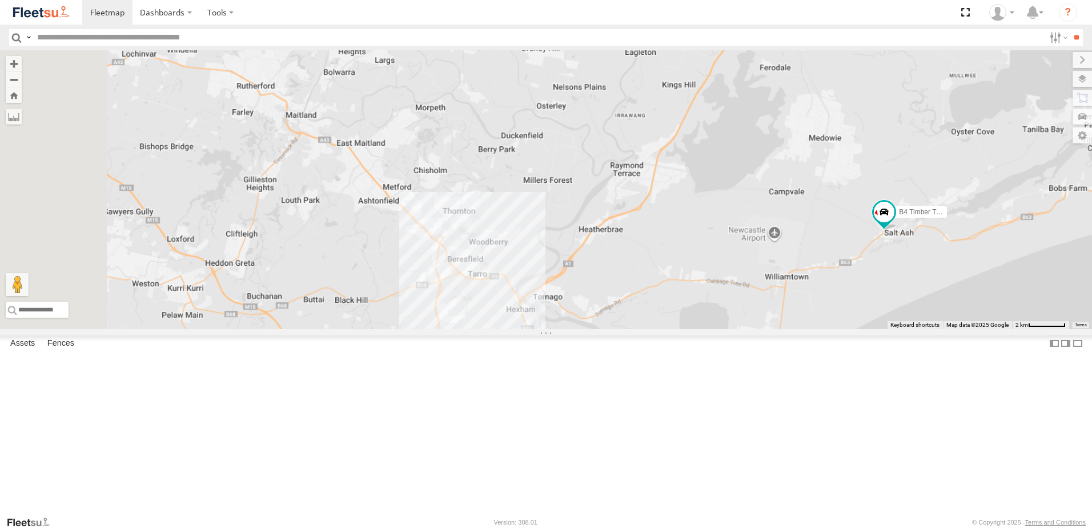
drag, startPoint x: 534, startPoint y: 379, endPoint x: 604, endPoint y: 389, distance: 69.9
click at [602, 329] on div "B5 Timber Truck BX3 Express Ute B4 Timber Truck C3 Timber Truck LX4 Express Ute…" at bounding box center [546, 189] width 1092 height 279
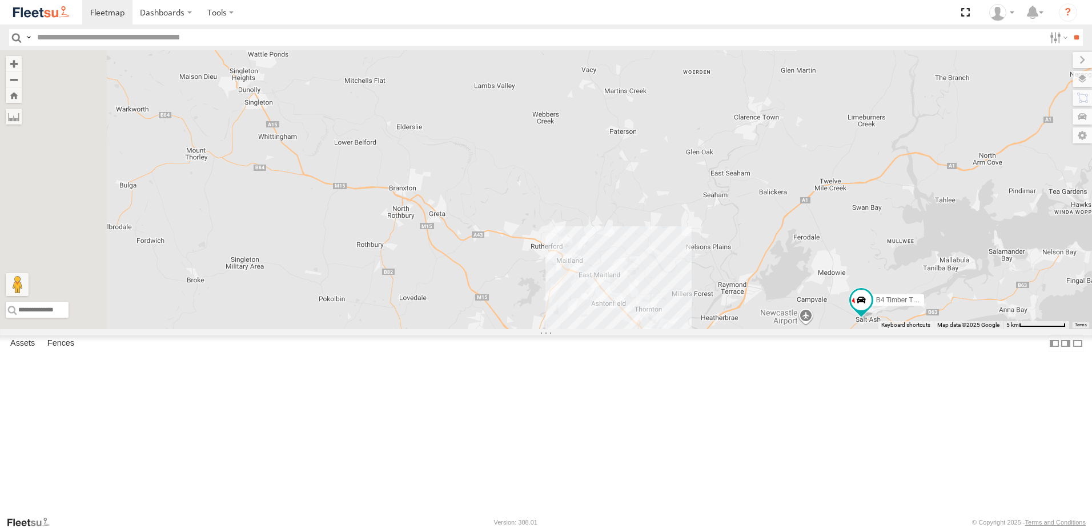
drag, startPoint x: 554, startPoint y: 336, endPoint x: 645, endPoint y: 368, distance: 95.7
click at [657, 329] on div "B5 Timber Truck BX3 Express Ute B4 Timber Truck C3 Timber Truck LX4 Express Ute…" at bounding box center [546, 189] width 1092 height 279
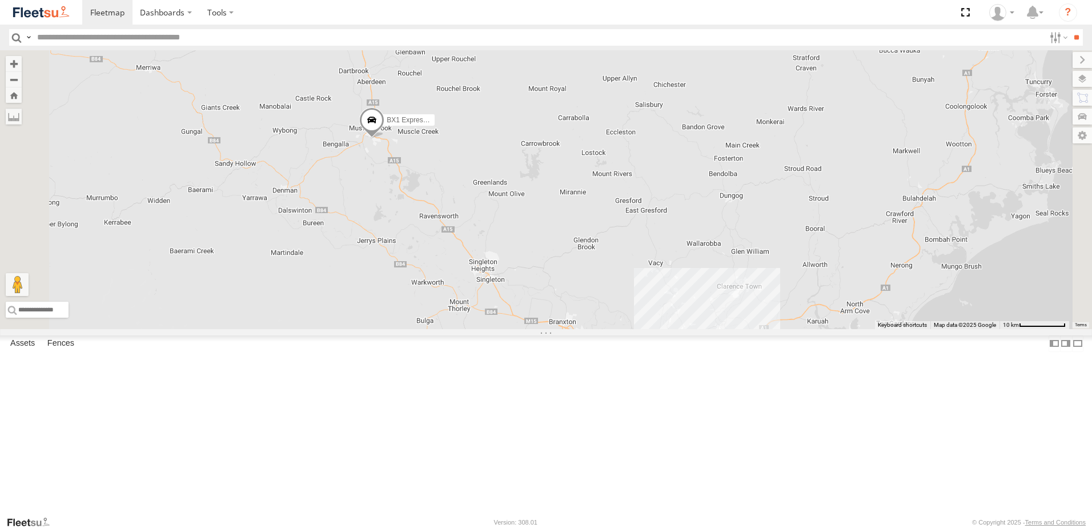
drag, startPoint x: 535, startPoint y: 246, endPoint x: 634, endPoint y: 345, distance: 139.7
click at [634, 329] on div "B5 Timber Truck BX3 Express Ute B4 Timber Truck CX2 Express Ute CX1 Express Ute…" at bounding box center [546, 189] width 1092 height 279
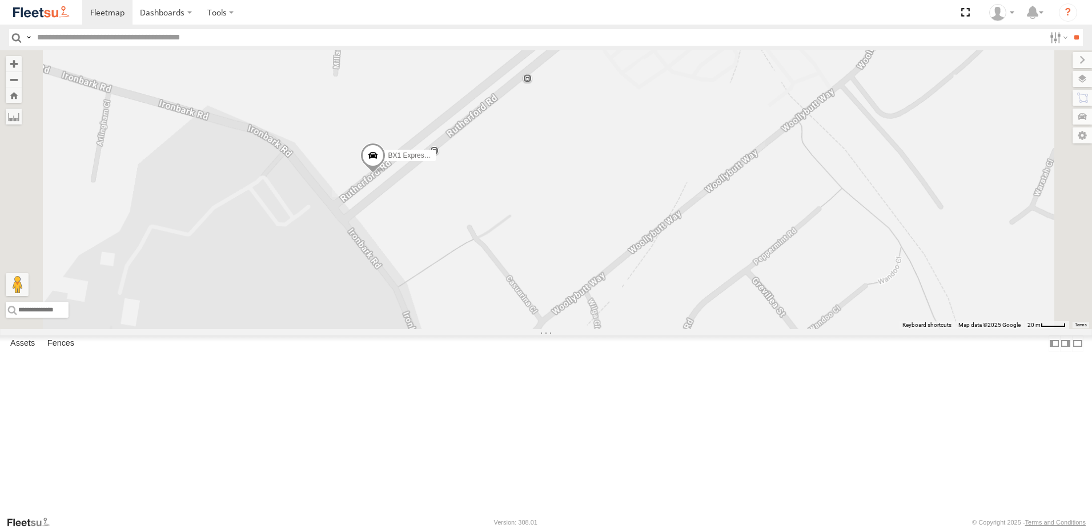
drag, startPoint x: 512, startPoint y: 277, endPoint x: 551, endPoint y: 296, distance: 43.7
click at [549, 303] on div "B5 Timber Truck BX3 Express Ute B4 Timber Truck CX2 Express Ute CX1 Express Ute…" at bounding box center [546, 189] width 1092 height 279
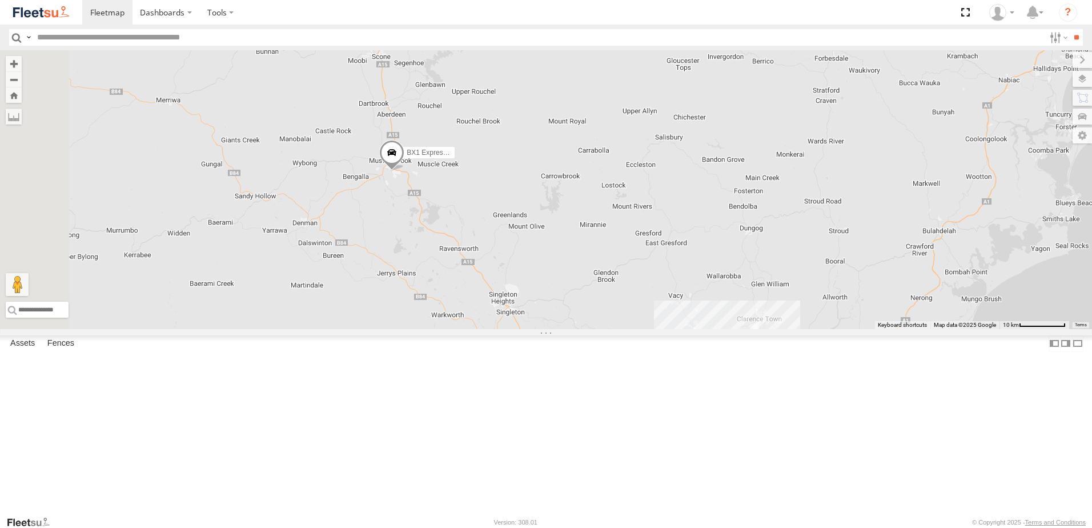
drag, startPoint x: 521, startPoint y: 313, endPoint x: 508, endPoint y: 260, distance: 54.1
click at [508, 260] on div "B5 Timber Truck BX3 Express Ute B4 Timber Truck CX2 Express Ute CX1 Express Ute…" at bounding box center [546, 189] width 1092 height 279
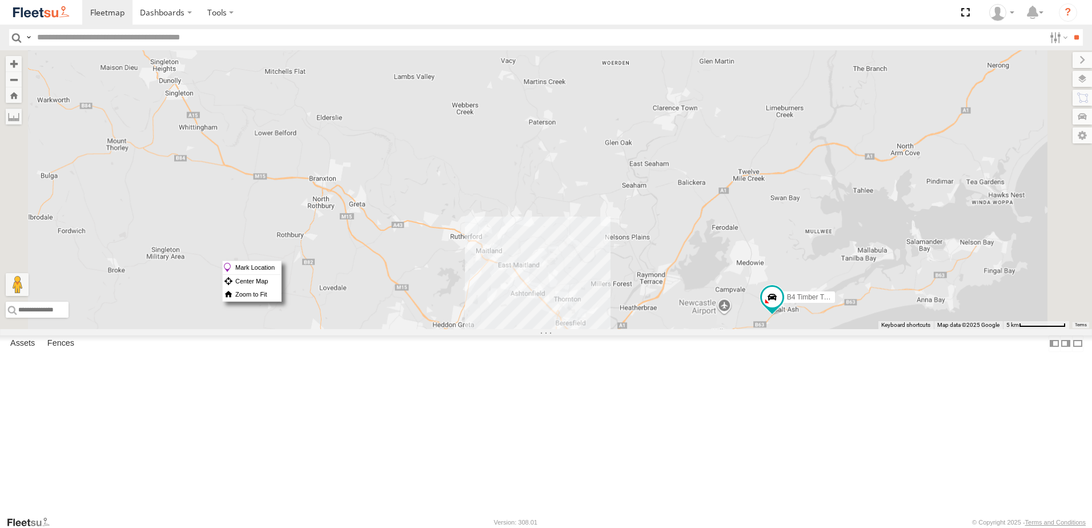
drag, startPoint x: 868, startPoint y: 365, endPoint x: 763, endPoint y: 220, distance: 179.1
click at [763, 220] on div "B4 Timber Truck BX1 Express Ute B1 Timber Truck" at bounding box center [546, 189] width 1092 height 279
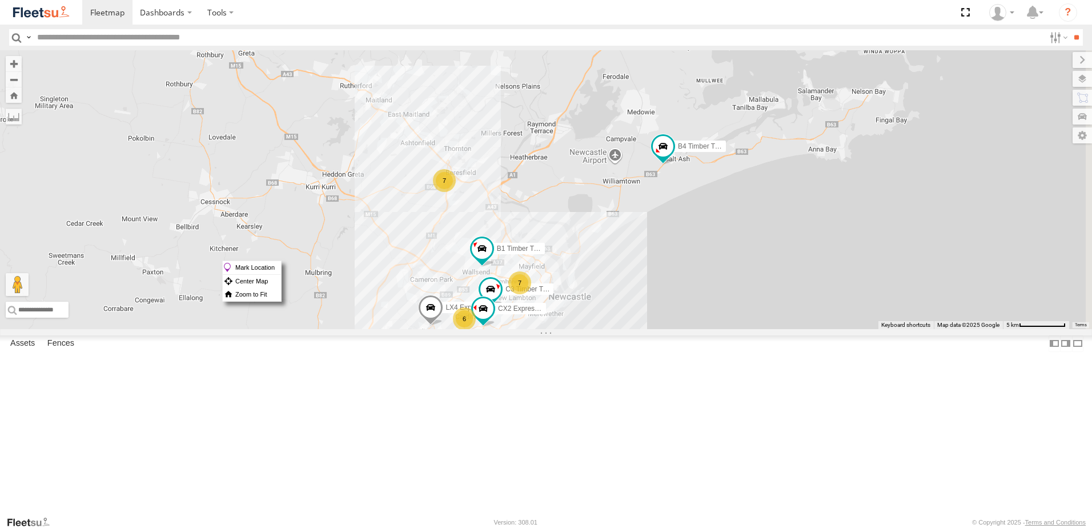
click at [704, 214] on div "B4 Timber Truck BX1 Express Ute B1 Timber Truck 7 6 7 C3 Timber Truck LX4 Expre…" at bounding box center [546, 189] width 1092 height 279
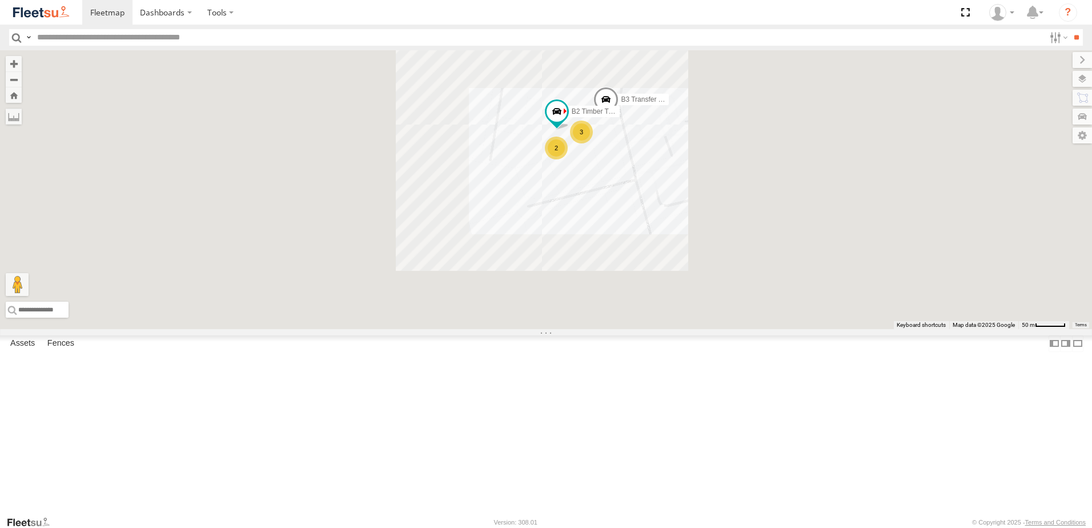
drag, startPoint x: 812, startPoint y: 309, endPoint x: 566, endPoint y: 248, distance: 252.9
click at [567, 248] on div "B4 Timber Truck BX1 Express Ute B1 Timber Truck C3 Timber Truck LX4 Express Ute…" at bounding box center [546, 189] width 1092 height 279
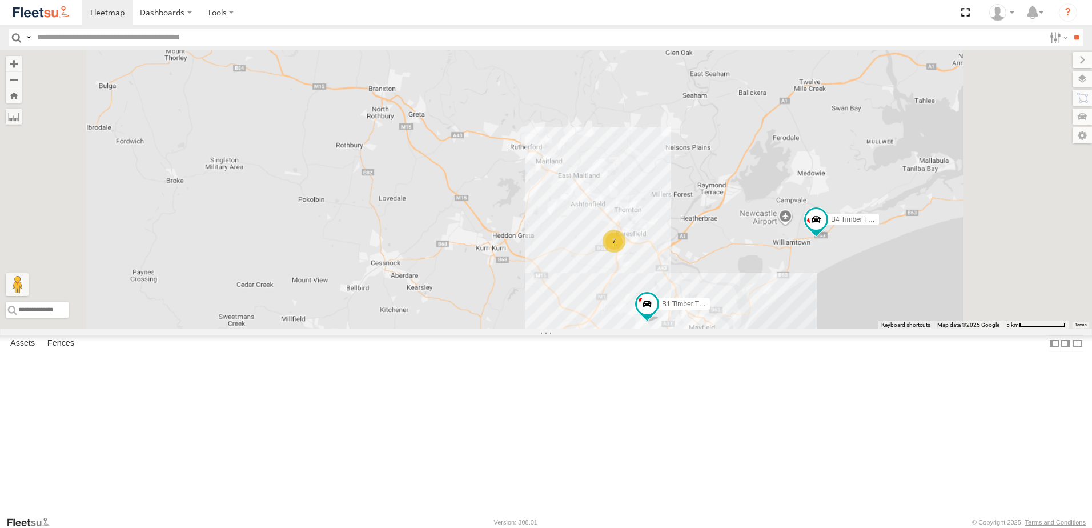
drag, startPoint x: 869, startPoint y: 332, endPoint x: 750, endPoint y: 295, distance: 124.8
click at [819, 315] on div "B4 Timber Truck BX1 Express Ute B1 Timber Truck C3 Timber Truck LX4 Express Ute…" at bounding box center [546, 189] width 1092 height 279
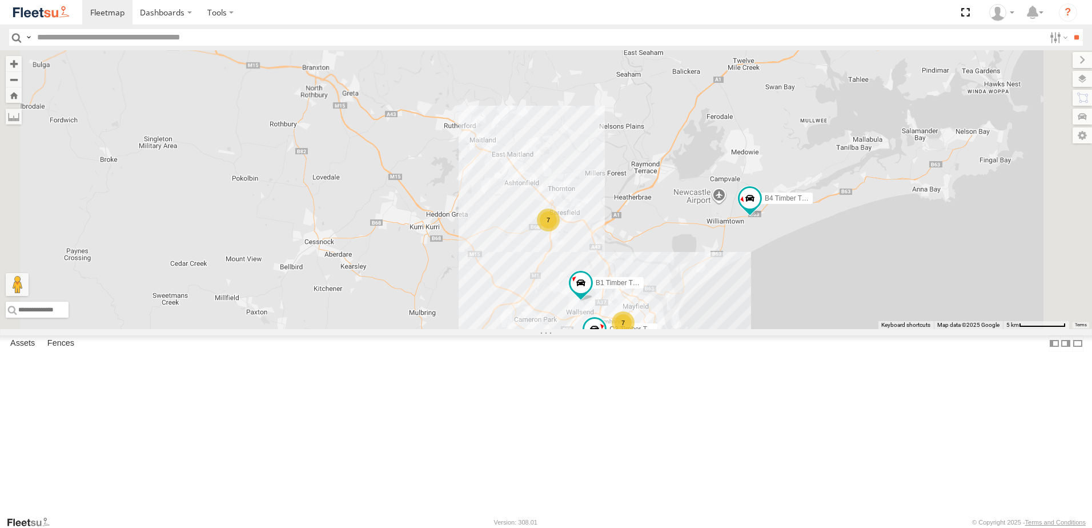
drag, startPoint x: 974, startPoint y: 335, endPoint x: 902, endPoint y: 312, distance: 74.9
click at [902, 312] on div "B4 Timber Truck BX1 Express Ute B1 Timber Truck C3 Timber Truck LX4 Express Ute…" at bounding box center [546, 189] width 1092 height 279
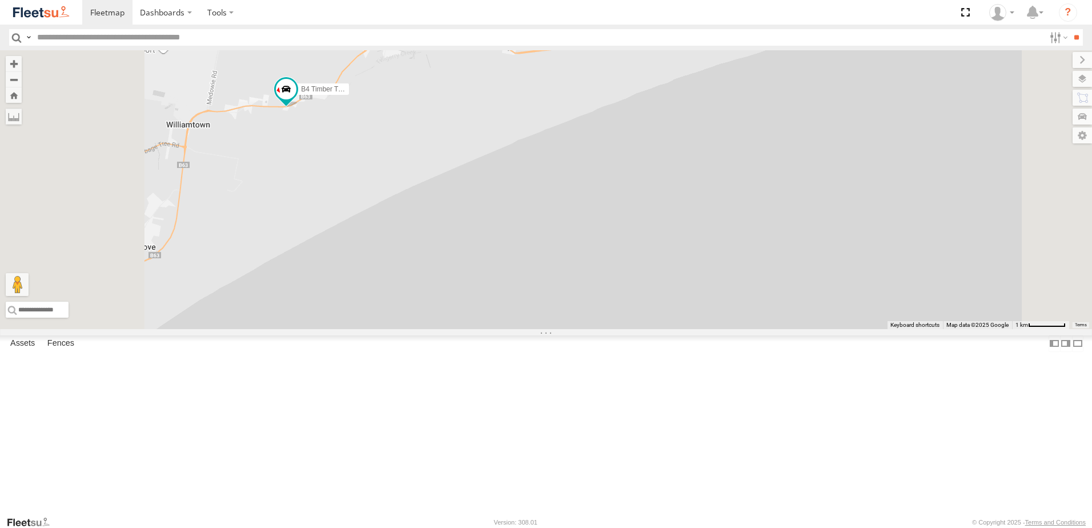
drag, startPoint x: 605, startPoint y: 237, endPoint x: 722, endPoint y: 260, distance: 118.7
click at [722, 260] on div "B4 Timber Truck BX1 Express Ute B1 Timber Truck C3 Timber Truck LX4 Express Ute…" at bounding box center [546, 189] width 1092 height 279
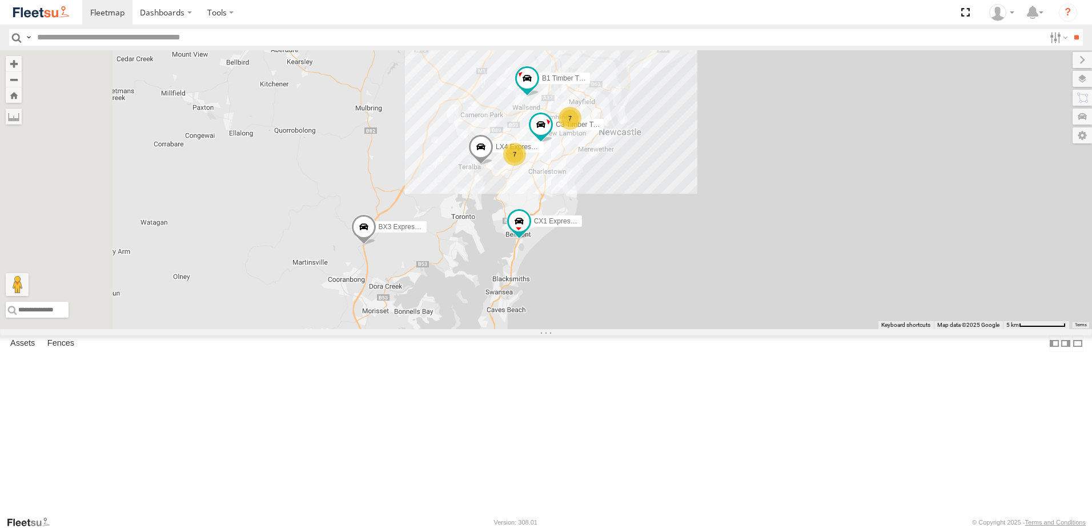
drag, startPoint x: 519, startPoint y: 253, endPoint x: 706, endPoint y: 75, distance: 258.1
click at [706, 75] on div "B4 Timber Truck BX1 Express Ute B1 Timber Truck C3 Timber Truck LX4 Express Ute…" at bounding box center [546, 189] width 1092 height 279
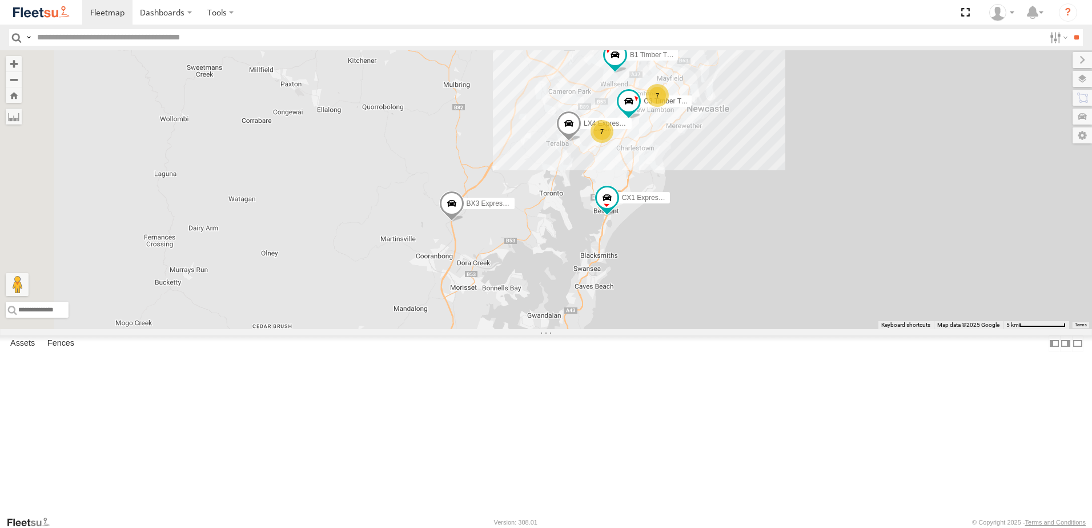
drag, startPoint x: 522, startPoint y: 202, endPoint x: 558, endPoint y: 267, distance: 74.1
click at [558, 267] on div "B4 Timber Truck BX1 Express Ute B1 Timber Truck C3 Timber Truck LX4 Express Ute…" at bounding box center [546, 189] width 1092 height 279
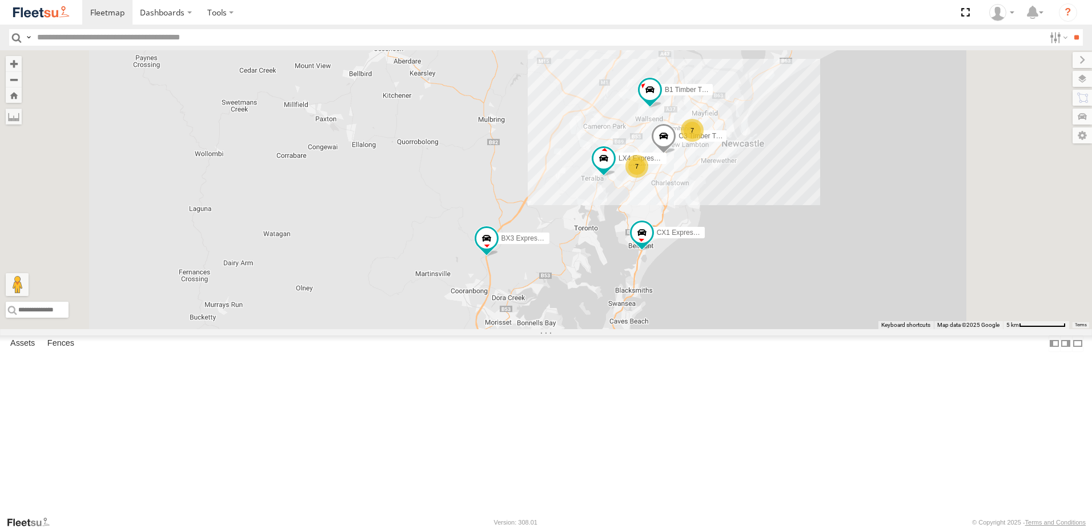
drag, startPoint x: 597, startPoint y: 184, endPoint x: 576, endPoint y: 219, distance: 40.0
click at [580, 215] on div "B4 Timber Truck 7 7 7 C3 Timber Truck LX4 Express Ute BX3 Express Ute B1 Timber…" at bounding box center [546, 189] width 1092 height 279
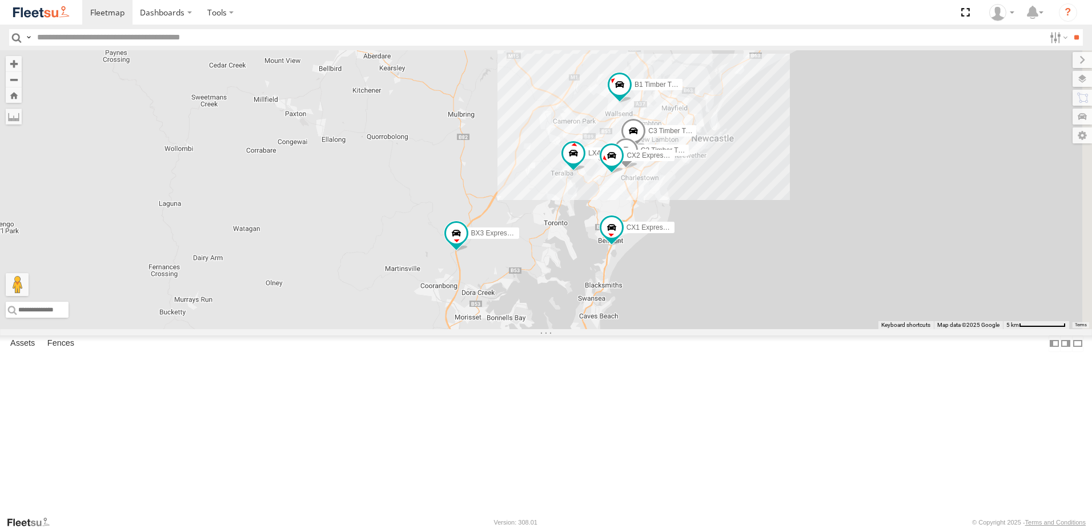
drag, startPoint x: 745, startPoint y: 247, endPoint x: 654, endPoint y: 233, distance: 92.4
click at [654, 233] on div "B4 Timber Truck C3 Timber Truck LX4 Express Ute BX3 Express Ute B1 Timber Truck…" at bounding box center [546, 189] width 1092 height 279
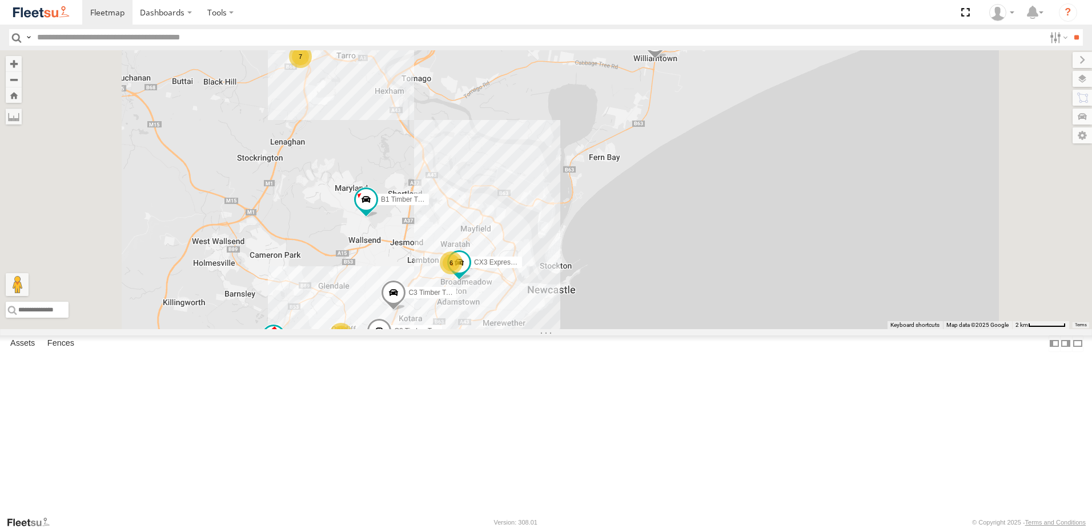
drag, startPoint x: 849, startPoint y: 144, endPoint x: 824, endPoint y: 287, distance: 145.4
click at [824, 287] on div "B4 Timber Truck C3 Timber Truck LX4 Express Ute BX3 Express Ute B1 Timber Truck…" at bounding box center [546, 189] width 1092 height 279
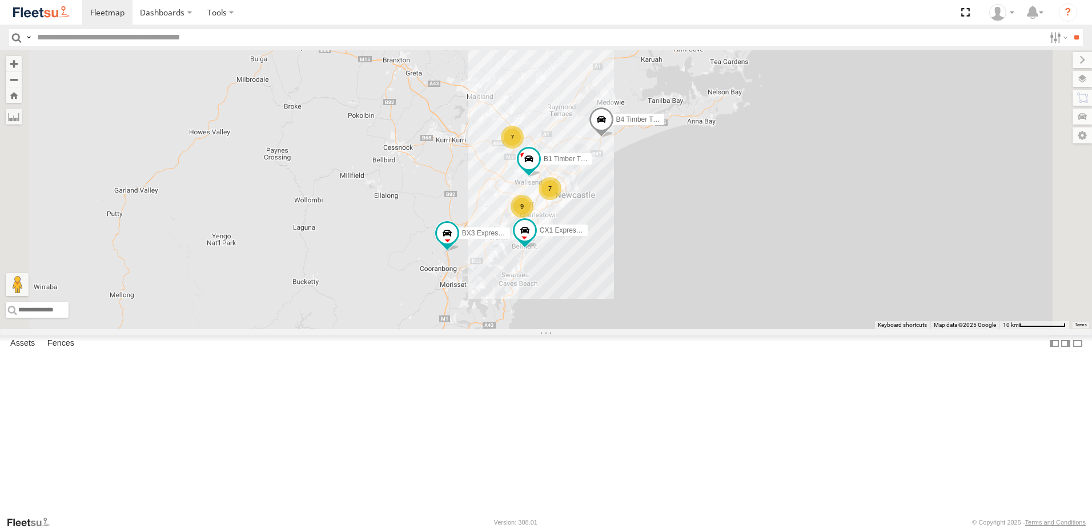
drag, startPoint x: 932, startPoint y: 202, endPoint x: 815, endPoint y: 244, distance: 123.9
click at [827, 245] on div "B4 Timber Truck BX3 Express Ute B1 Timber Truck CX1 Express Ute 7 9 7" at bounding box center [546, 189] width 1092 height 279
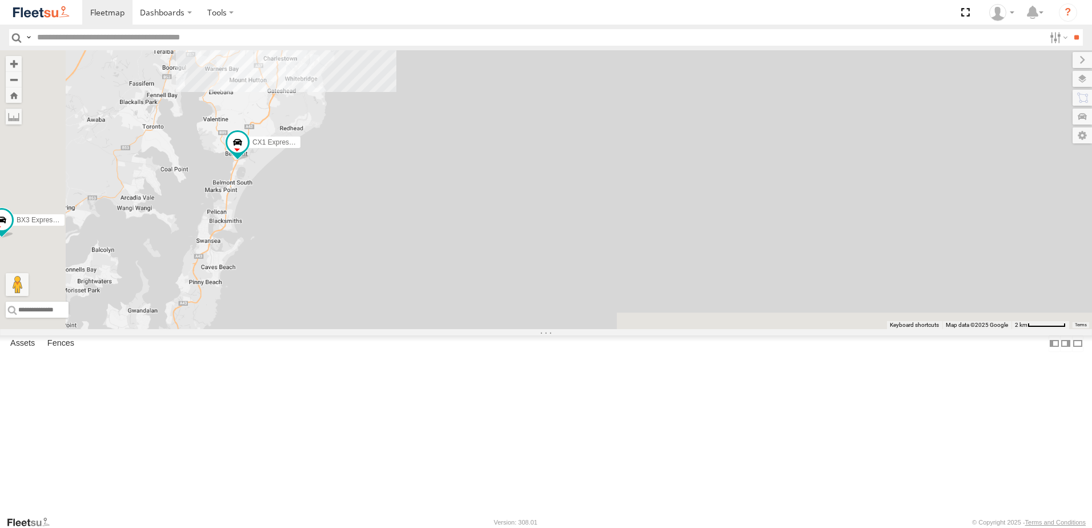
drag, startPoint x: 655, startPoint y: 413, endPoint x: 783, endPoint y: 91, distance: 346.8
click at [783, 91] on div "B4 Timber Truck BX3 Express Ute B1 Timber Truck CX1 Express Ute" at bounding box center [546, 189] width 1092 height 279
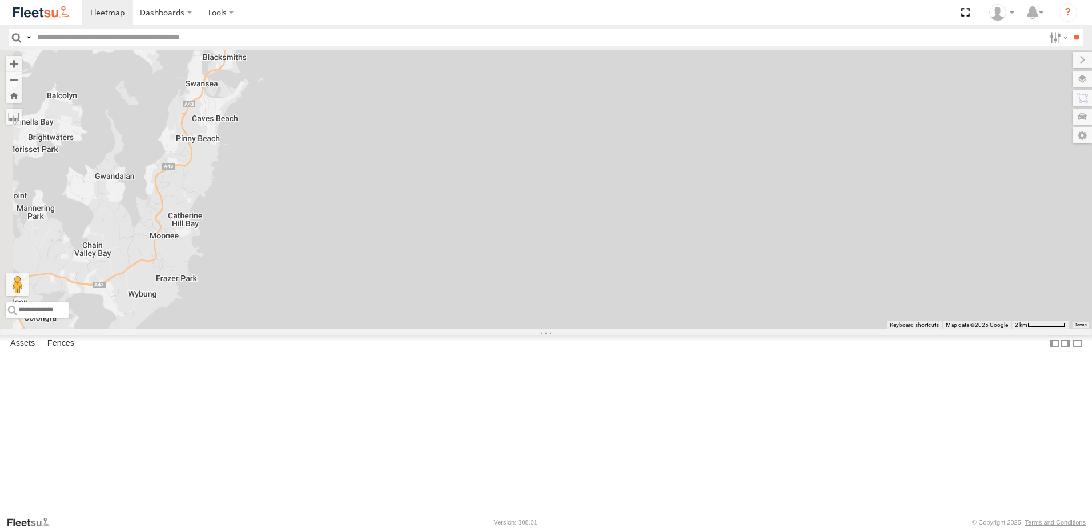
drag, startPoint x: 551, startPoint y: 200, endPoint x: 864, endPoint y: 122, distance: 323.1
click at [864, 122] on div "B4 Timber Truck BX3 Express Ute B1 Timber Truck CX1 Express Ute" at bounding box center [546, 189] width 1092 height 279
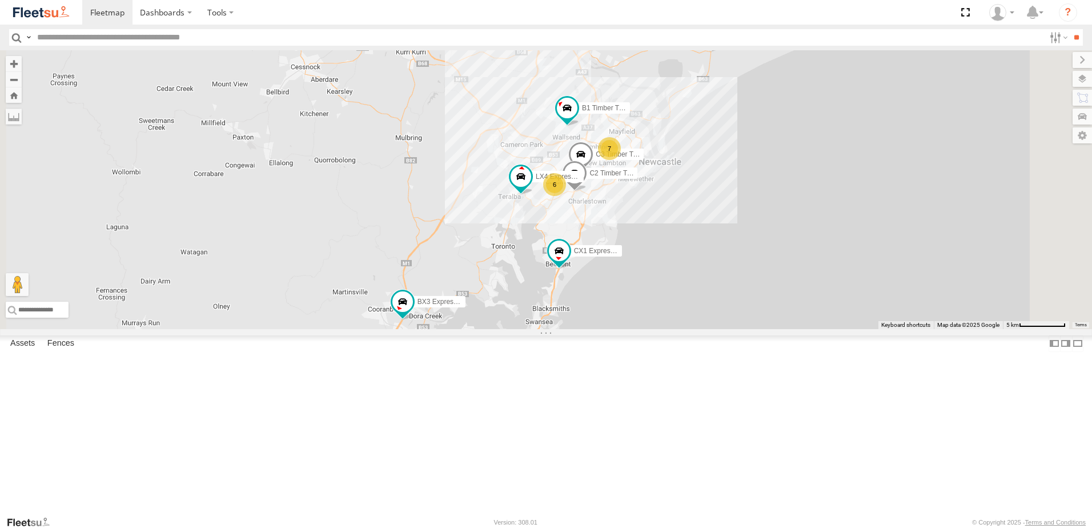
drag, startPoint x: 783, startPoint y: 123, endPoint x: 790, endPoint y: 241, distance: 117.8
click at [790, 241] on div "B4 Timber Truck BX3 Express Ute CX1 Express Ute BX1 Express Ute B1 Timber Truck…" at bounding box center [546, 189] width 1092 height 279
select select "**********"
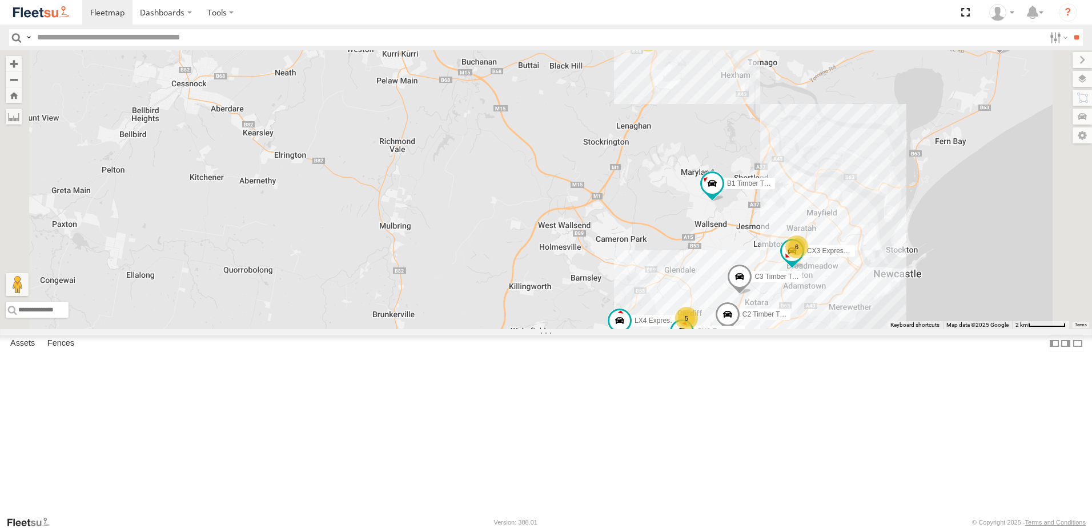
drag, startPoint x: 585, startPoint y: 145, endPoint x: 589, endPoint y: 207, distance: 62.4
click at [589, 207] on div "B4 Timber Truck BX3 Express Ute CX1 Express Ute BX1 Express Ute B1 Timber Truck…" at bounding box center [546, 189] width 1092 height 279
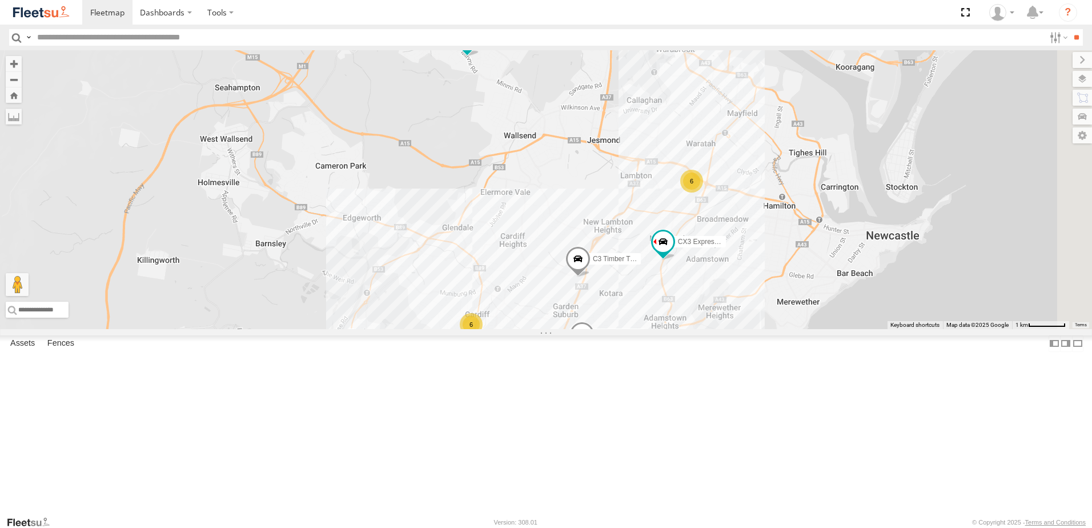
drag, startPoint x: 828, startPoint y: 345, endPoint x: 637, endPoint y: 226, distance: 224.7
click at [674, 231] on div "B4 Timber Truck BX3 Express Ute CX1 Express Ute BX1 Express Ute B1 Timber Truck…" at bounding box center [546, 189] width 1092 height 279
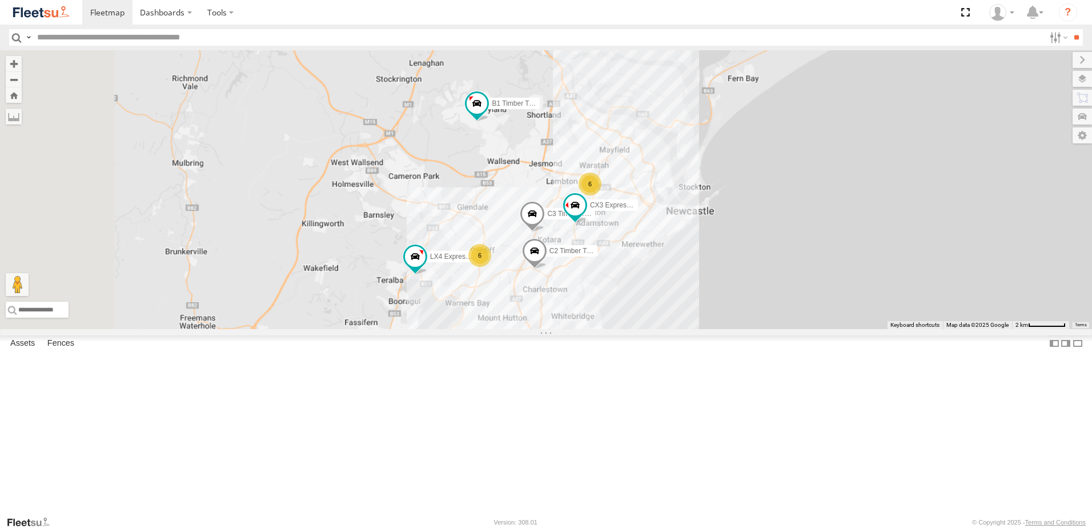
drag, startPoint x: 637, startPoint y: 224, endPoint x: 702, endPoint y: 297, distance: 97.5
click at [702, 297] on div "B4 Timber Truck BX3 Express Ute CX1 Express Ute BX1 Express Ute B1 Timber Truck…" at bounding box center [546, 189] width 1092 height 279
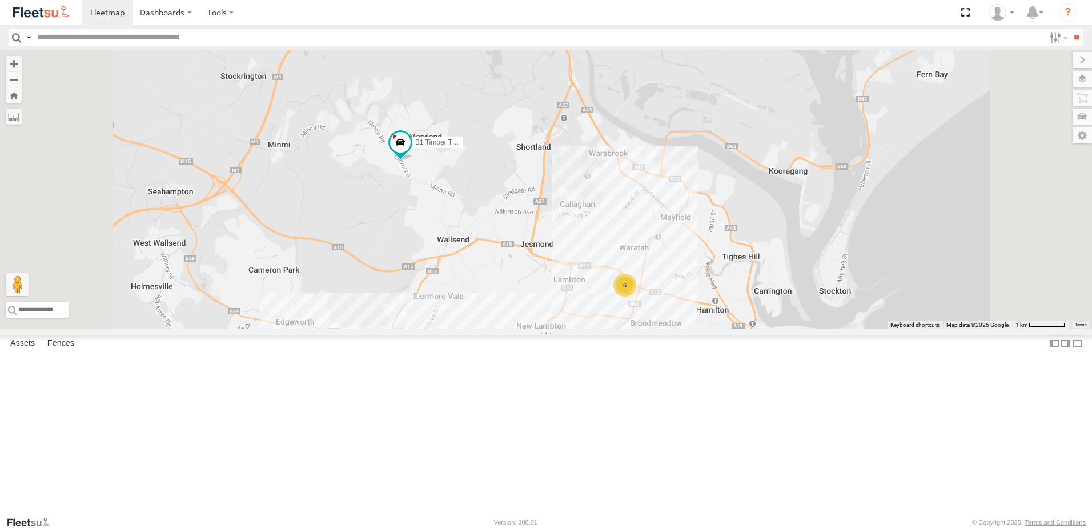
drag, startPoint x: 888, startPoint y: 381, endPoint x: 870, endPoint y: 266, distance: 116.8
click at [870, 266] on div "B4 Timber Truck BX3 Express Ute CX1 Express Ute BX1 Express Ute B1 Timber Truck…" at bounding box center [546, 189] width 1092 height 279
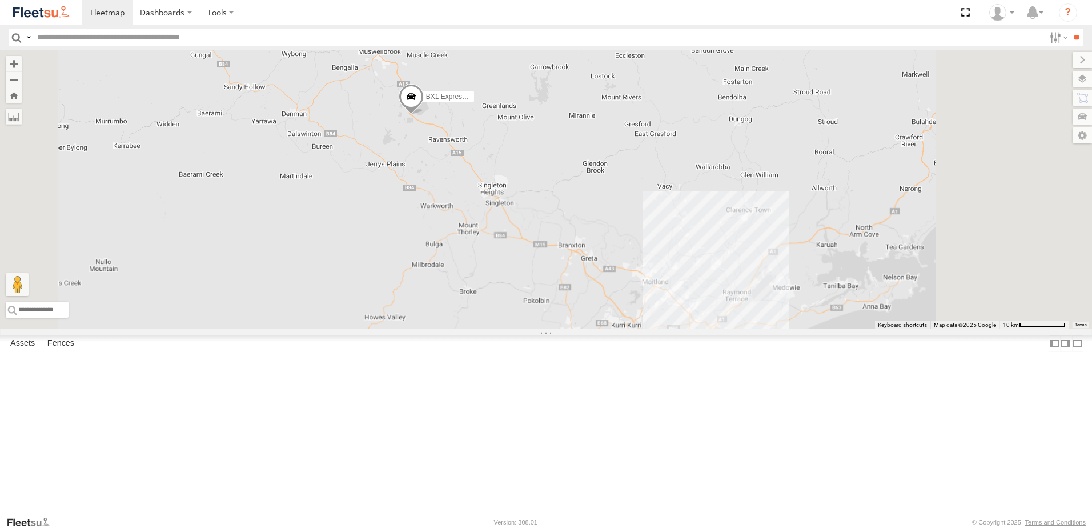
drag, startPoint x: 749, startPoint y: 387, endPoint x: 670, endPoint y: 178, distance: 223.7
click at [672, 183] on div "BX3 Express Ute BX1 Express Ute" at bounding box center [546, 189] width 1092 height 279
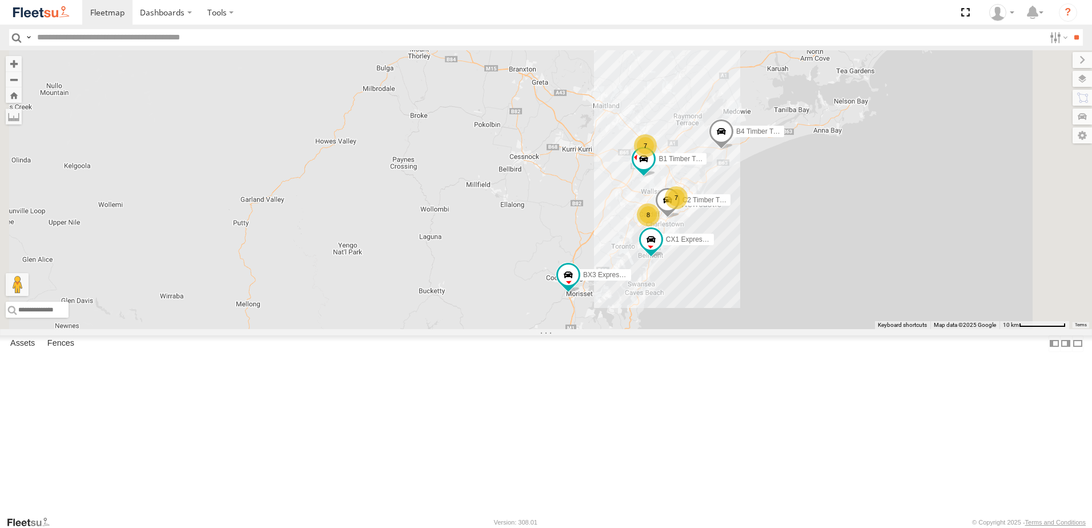
drag, startPoint x: 751, startPoint y: 360, endPoint x: 702, endPoint y: 345, distance: 50.9
click at [703, 329] on div "BX3 Express Ute BX1 Express Ute B4 Timber Truck 7 8 7 B1 Timber Truck C2 Timber…" at bounding box center [546, 189] width 1092 height 279
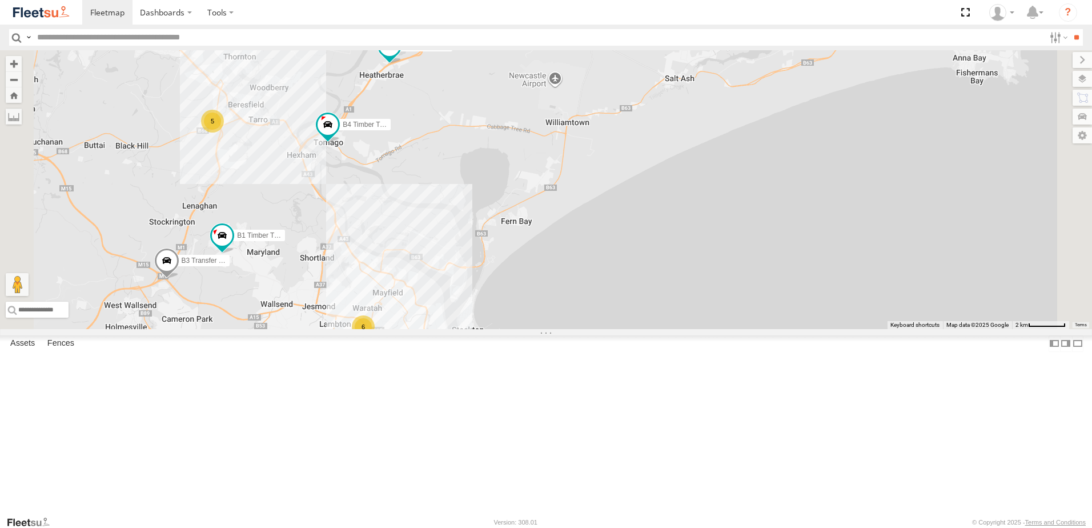
drag, startPoint x: 489, startPoint y: 263, endPoint x: 578, endPoint y: 266, distance: 89.1
click at [577, 268] on div "B4 Timber Truck B2 Timber Truck LX4 Express Ute B3 Transfer Truck B1 Timber Tru…" at bounding box center [546, 189] width 1092 height 279
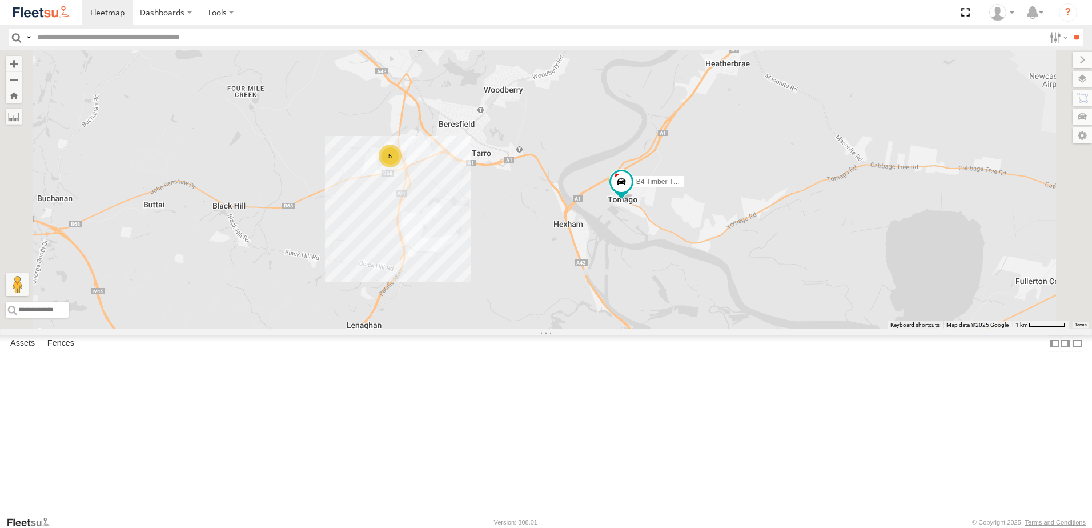
drag, startPoint x: 623, startPoint y: 255, endPoint x: 633, endPoint y: 304, distance: 50.6
click at [633, 304] on div "B4 Timber Truck B2 Timber Truck LX4 Express Ute B3 Transfer Truck B1 Timber Tru…" at bounding box center [546, 189] width 1092 height 279
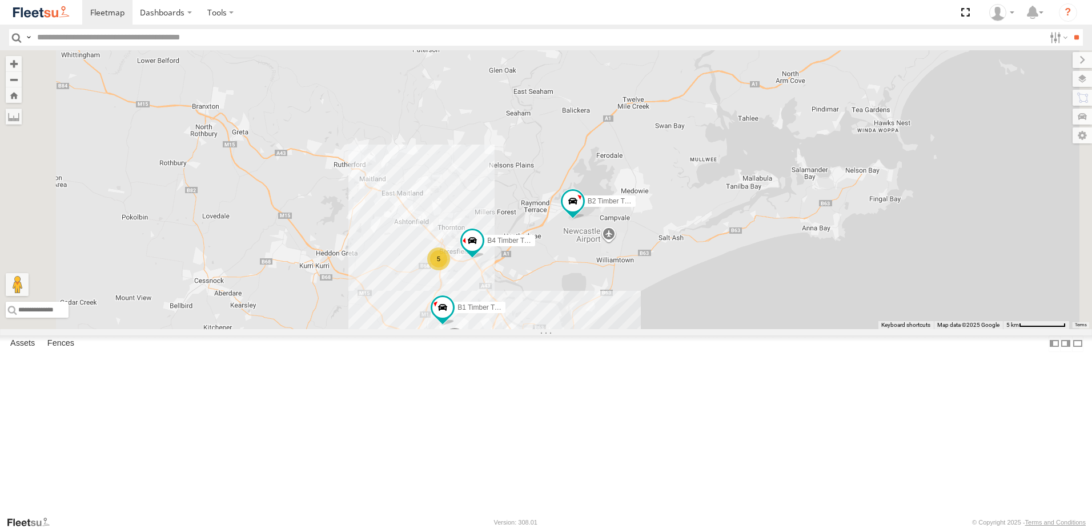
drag, startPoint x: 757, startPoint y: 267, endPoint x: 698, endPoint y: 379, distance: 126.2
click at [698, 329] on div "B4 Timber Truck B1 Timber Truck B2 Timber Truck B3 Transfer Truck C2 Timber Tru…" at bounding box center [546, 189] width 1092 height 279
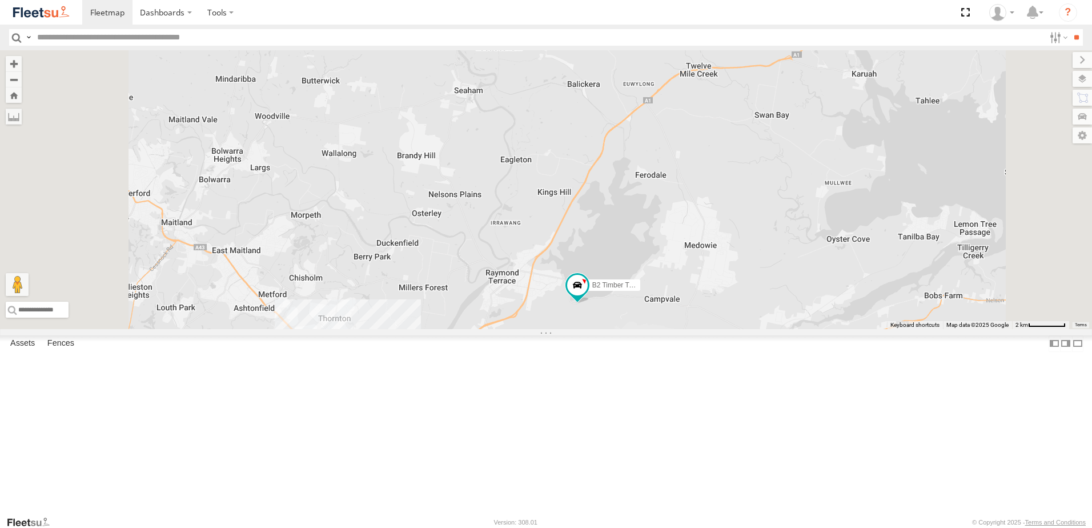
drag, startPoint x: 610, startPoint y: 336, endPoint x: 648, endPoint y: 420, distance: 92.0
click at [648, 329] on div "B4 Timber Truck B1 Timber Truck B2 Timber Truck B3 Transfer Truck C2 Timber Tru…" at bounding box center [546, 189] width 1092 height 279
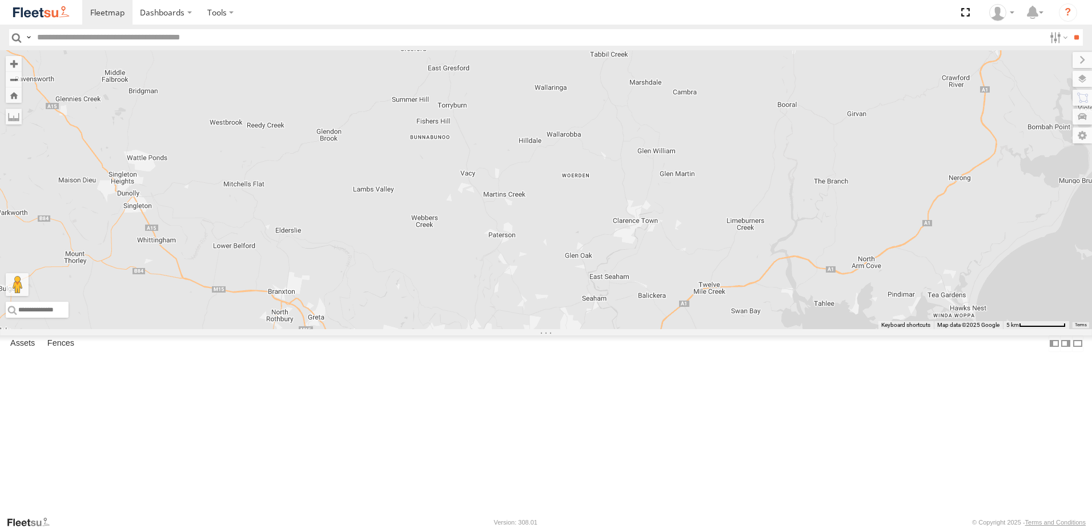
drag, startPoint x: 644, startPoint y: 317, endPoint x: 679, endPoint y: 356, distance: 51.7
click at [679, 329] on div "B4 Timber Truck B1 Timber Truck B2 Timber Truck B3 Transfer Truck C2 Timber Tru…" at bounding box center [546, 189] width 1092 height 279
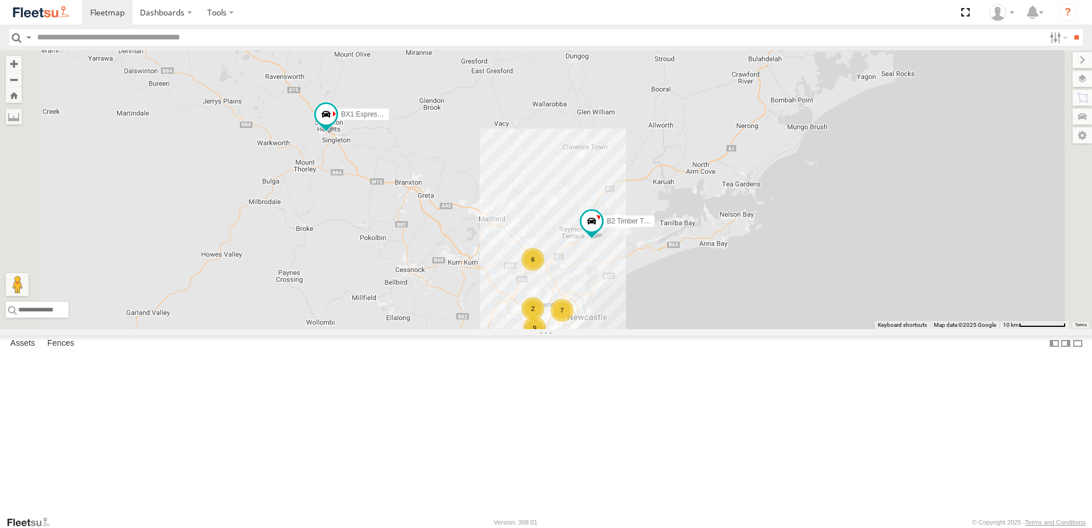
drag, startPoint x: 698, startPoint y: 261, endPoint x: 689, endPoint y: 208, distance: 54.0
click at [689, 208] on div "B2 Timber Truck 6 BX1 Express Ute 7 9 2" at bounding box center [546, 189] width 1092 height 279
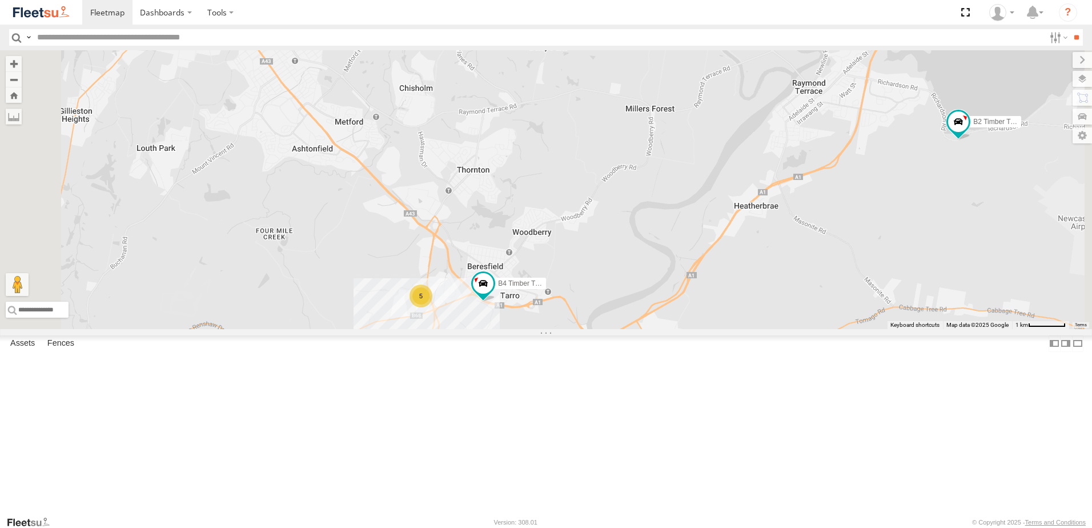
drag, startPoint x: 623, startPoint y: 370, endPoint x: 670, endPoint y: 232, distance: 145.7
click at [670, 232] on div "B2 Timber Truck BX1 Express Ute B4 Timber Truck 5" at bounding box center [546, 189] width 1092 height 279
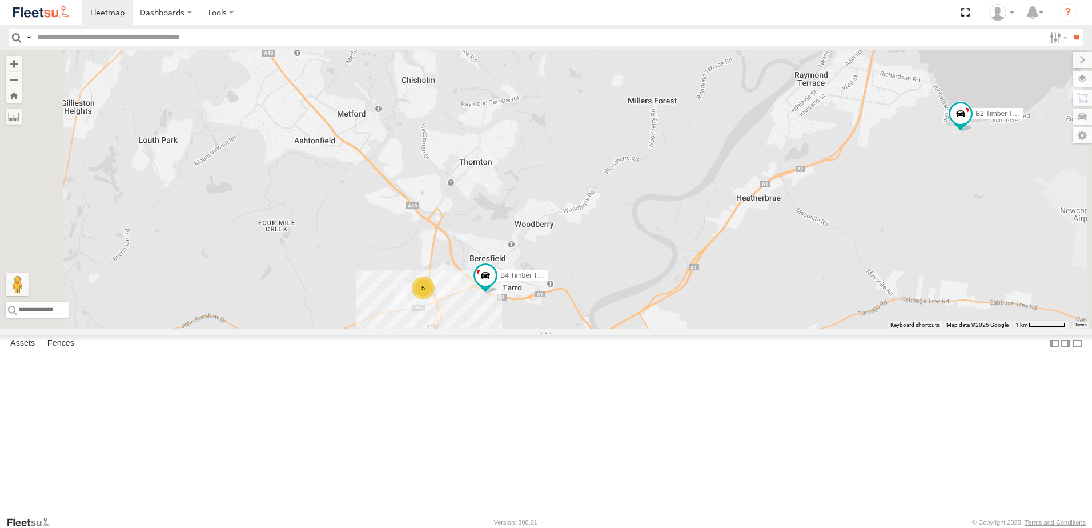
click at [760, 329] on div "B2 Timber Truck BX1 Express Ute B4 Timber Truck 5" at bounding box center [546, 189] width 1092 height 279
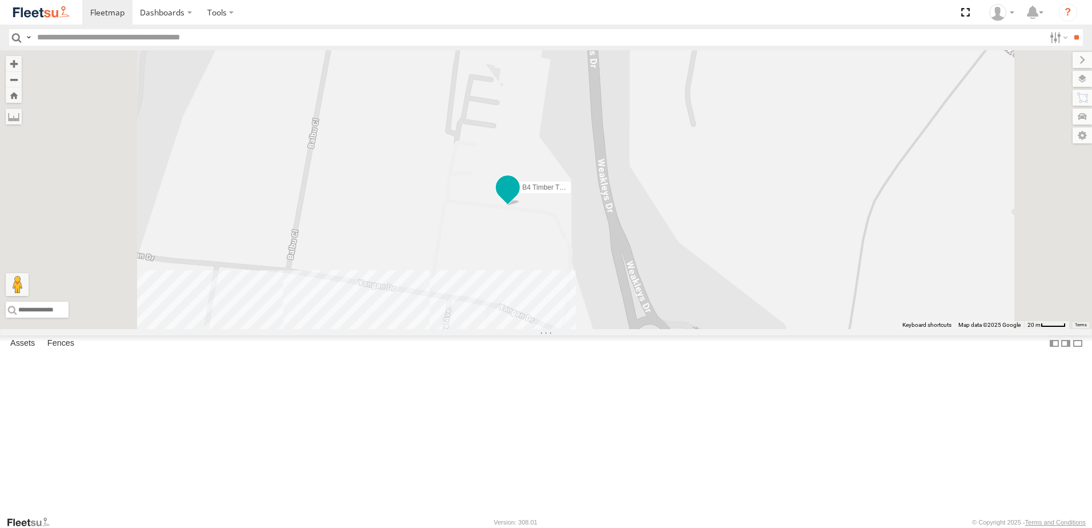
click at [518, 198] on span at bounding box center [507, 188] width 21 height 21
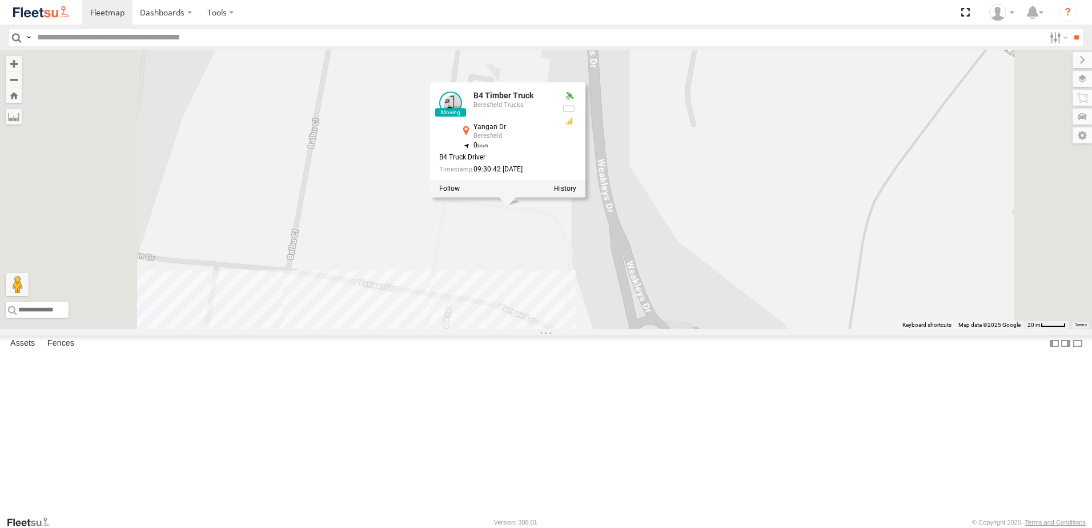
click at [733, 329] on div "B5 Timber Truck B4 Timber Truck B4 Timber Truck Beresfield Trucks Yangan Dr Ber…" at bounding box center [546, 189] width 1092 height 279
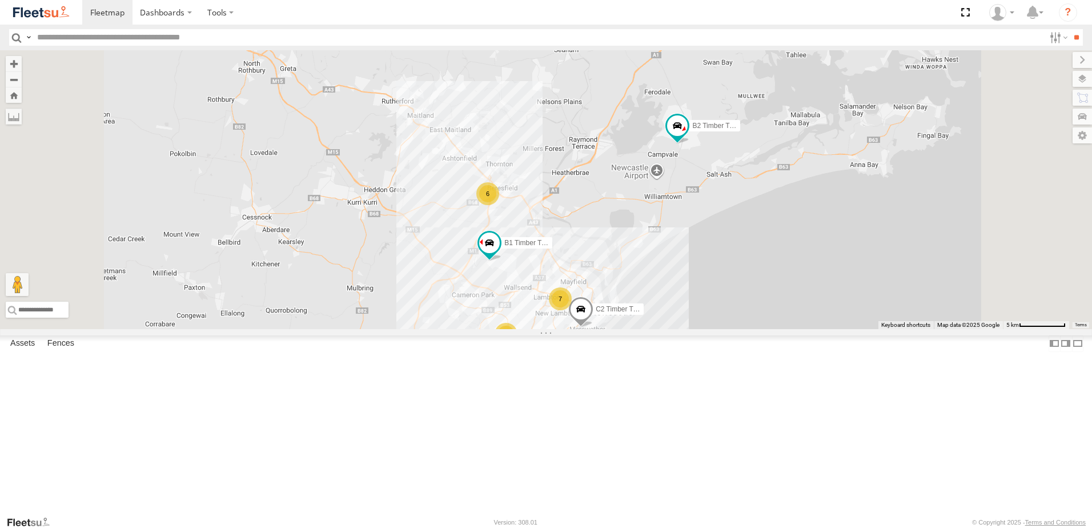
drag, startPoint x: 669, startPoint y: 376, endPoint x: 655, endPoint y: 314, distance: 63.3
click at [655, 314] on div "6 7 7 B2 Timber Truck 2 B1 Timber Truck C2 Timber Truck" at bounding box center [546, 189] width 1092 height 279
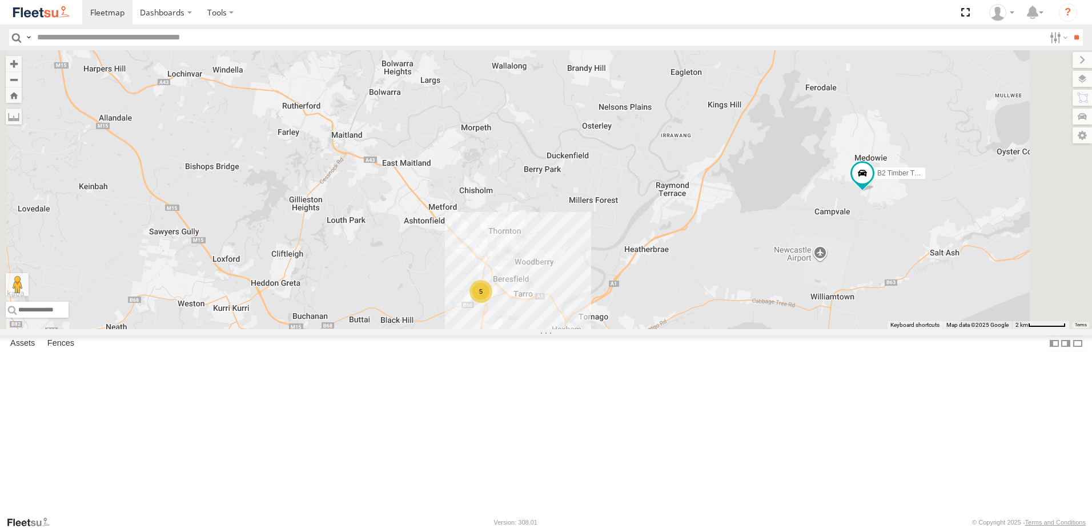
drag, startPoint x: 642, startPoint y: 280, endPoint x: 640, endPoint y: 435, distance: 154.7
click at [640, 329] on div "B1 Timber Truck 5 5 7 B2 Timber Truck B5 Timber Truck LX3 Express Ute C2 Timber…" at bounding box center [546, 189] width 1092 height 279
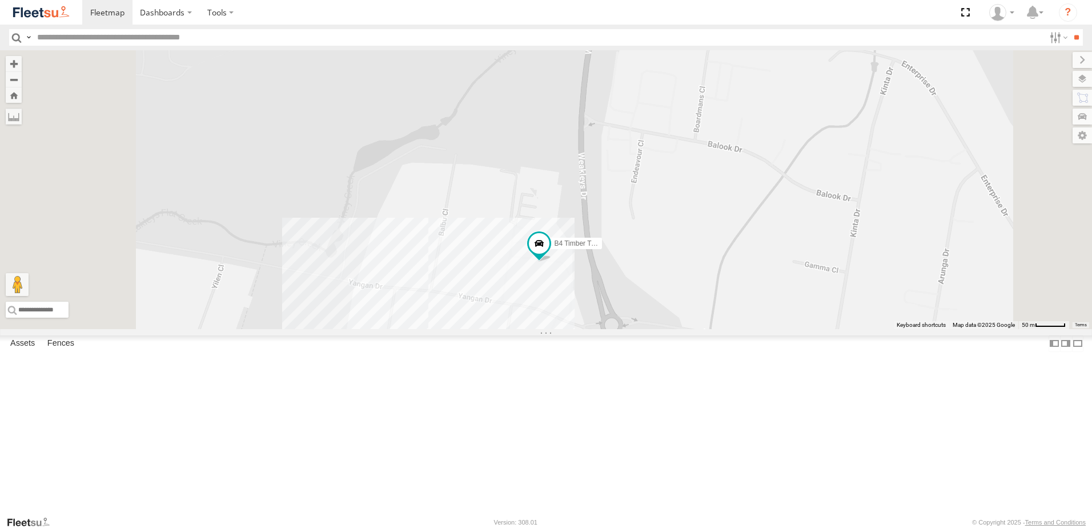
drag, startPoint x: 544, startPoint y: 377, endPoint x: 568, endPoint y: 236, distance: 142.4
click at [568, 236] on div "B1 Timber Truck B2 Timber Truck B5 Timber Truck LX3 Express Ute C2 Timber Truck…" at bounding box center [546, 189] width 1092 height 279
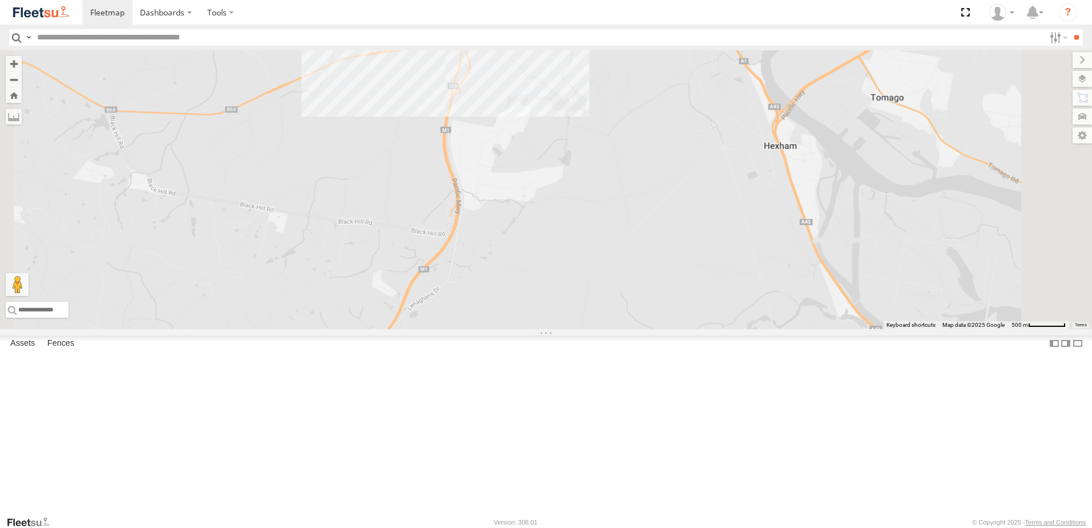
drag, startPoint x: 648, startPoint y: 389, endPoint x: 637, endPoint y: 473, distance: 84.1
click at [638, 329] on div "B2 Timber Truck B5 Timber Truck BX1 Express Ute C4 Timber Truck LX3 Express Ute…" at bounding box center [546, 189] width 1092 height 279
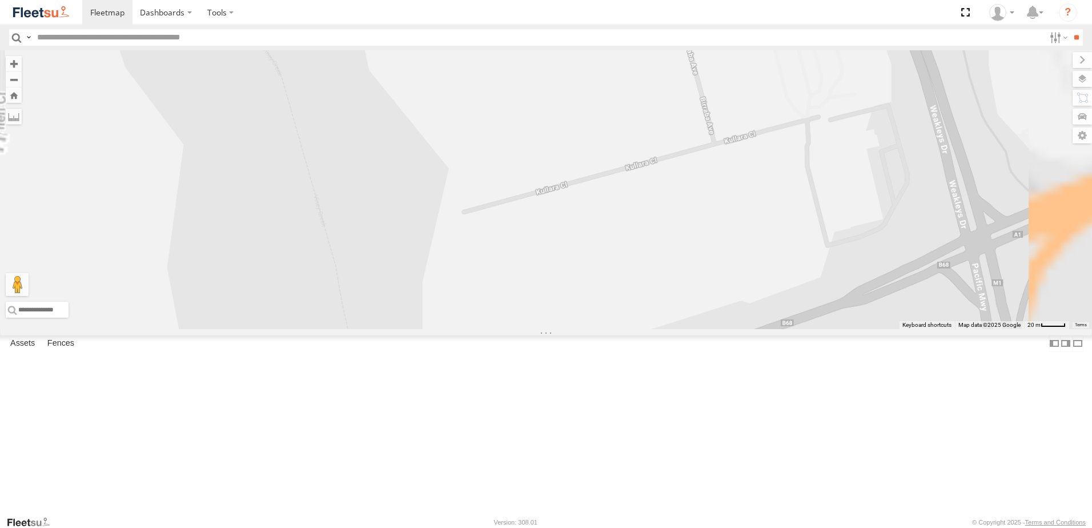
drag, startPoint x: 673, startPoint y: 114, endPoint x: 678, endPoint y: 316, distance: 202.2
click at [678, 316] on div "B2 Timber Truck B5 Timber Truck BX1 Express Ute C4 Timber Truck LX3 Express Ute…" at bounding box center [546, 189] width 1092 height 279
